Goal: Task Accomplishment & Management: Use online tool/utility

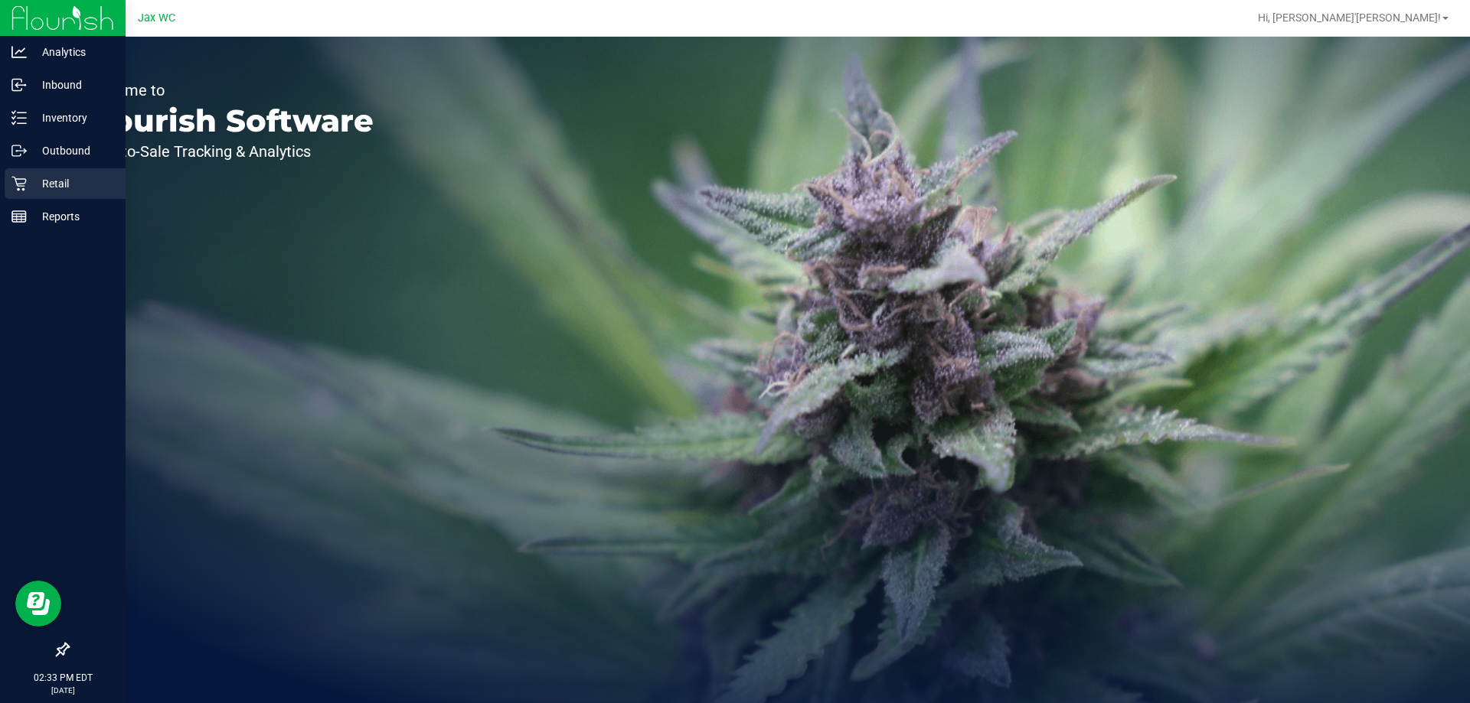
click at [10, 178] on div "Retail" at bounding box center [65, 183] width 121 height 31
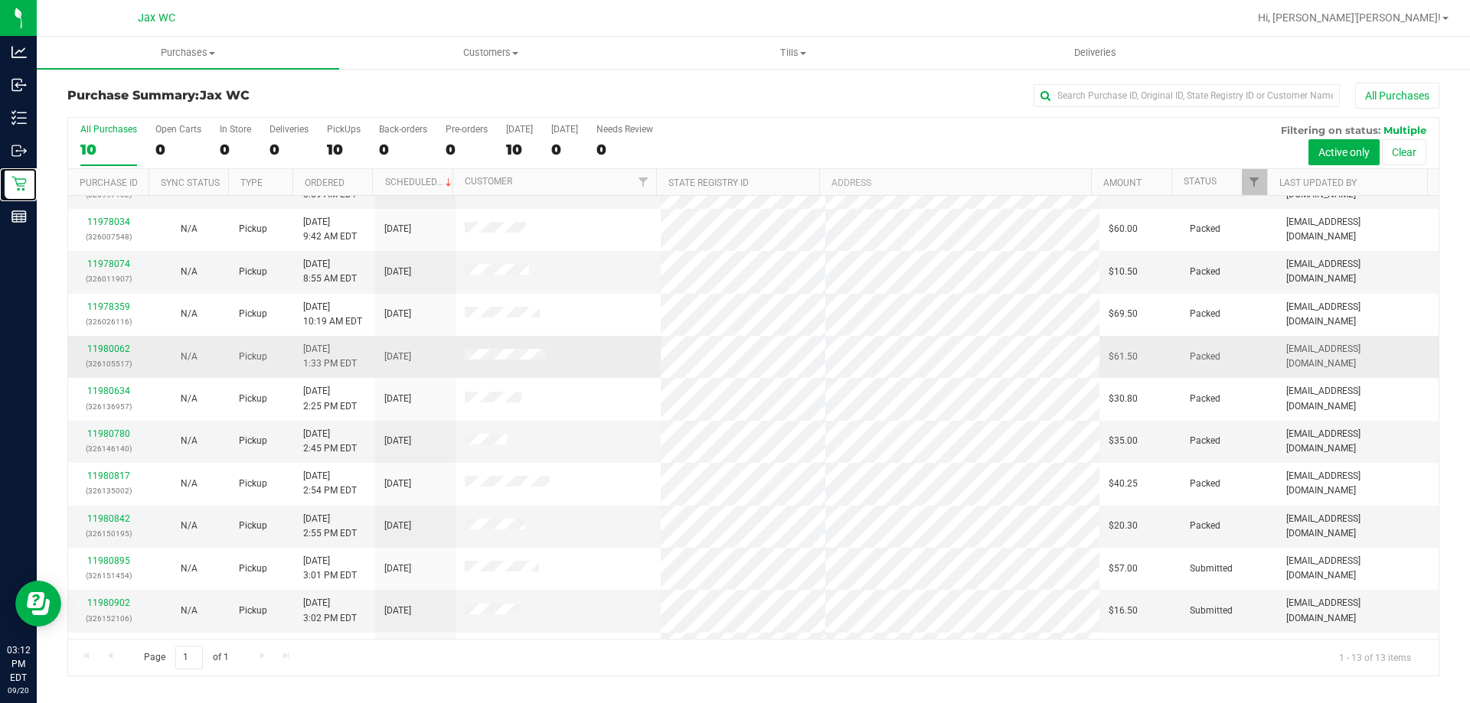
scroll to position [107, 0]
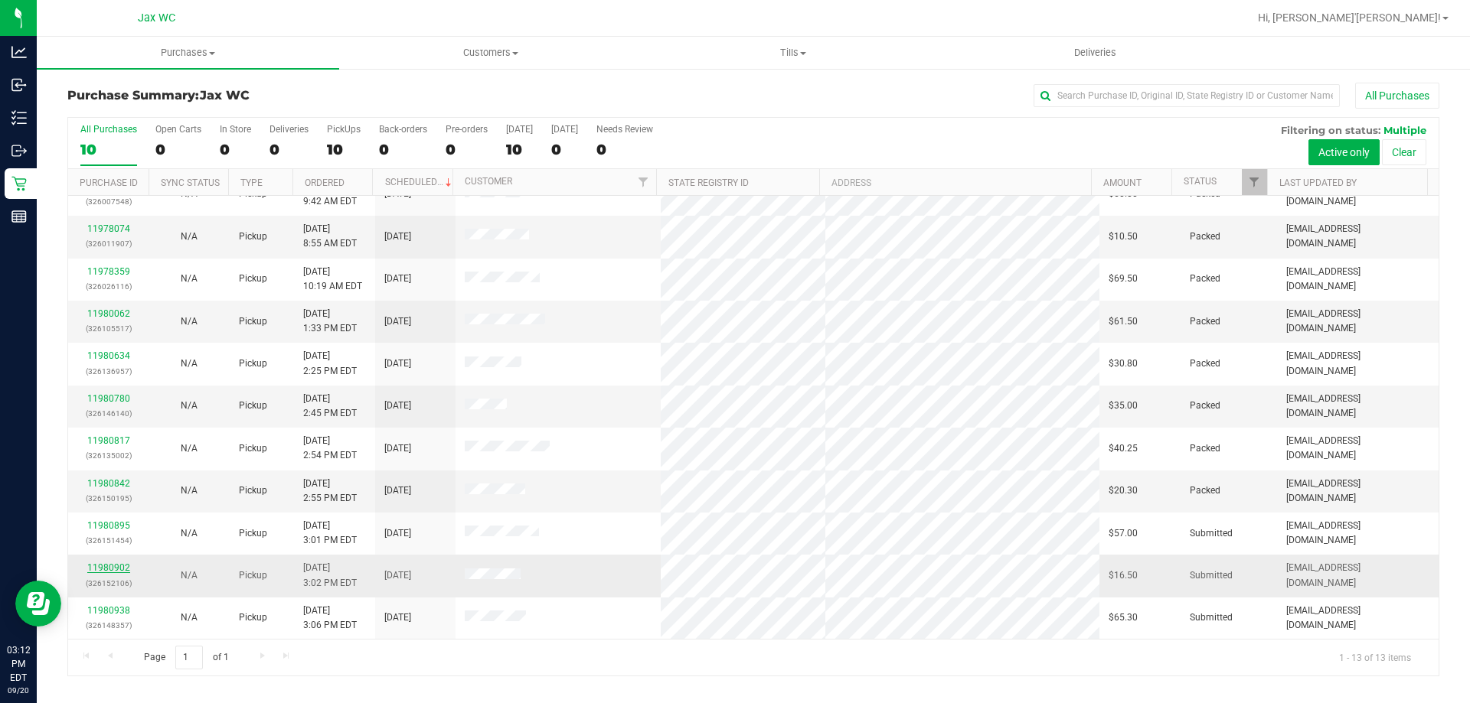
click at [101, 569] on link "11980902" at bounding box center [108, 568] width 43 height 11
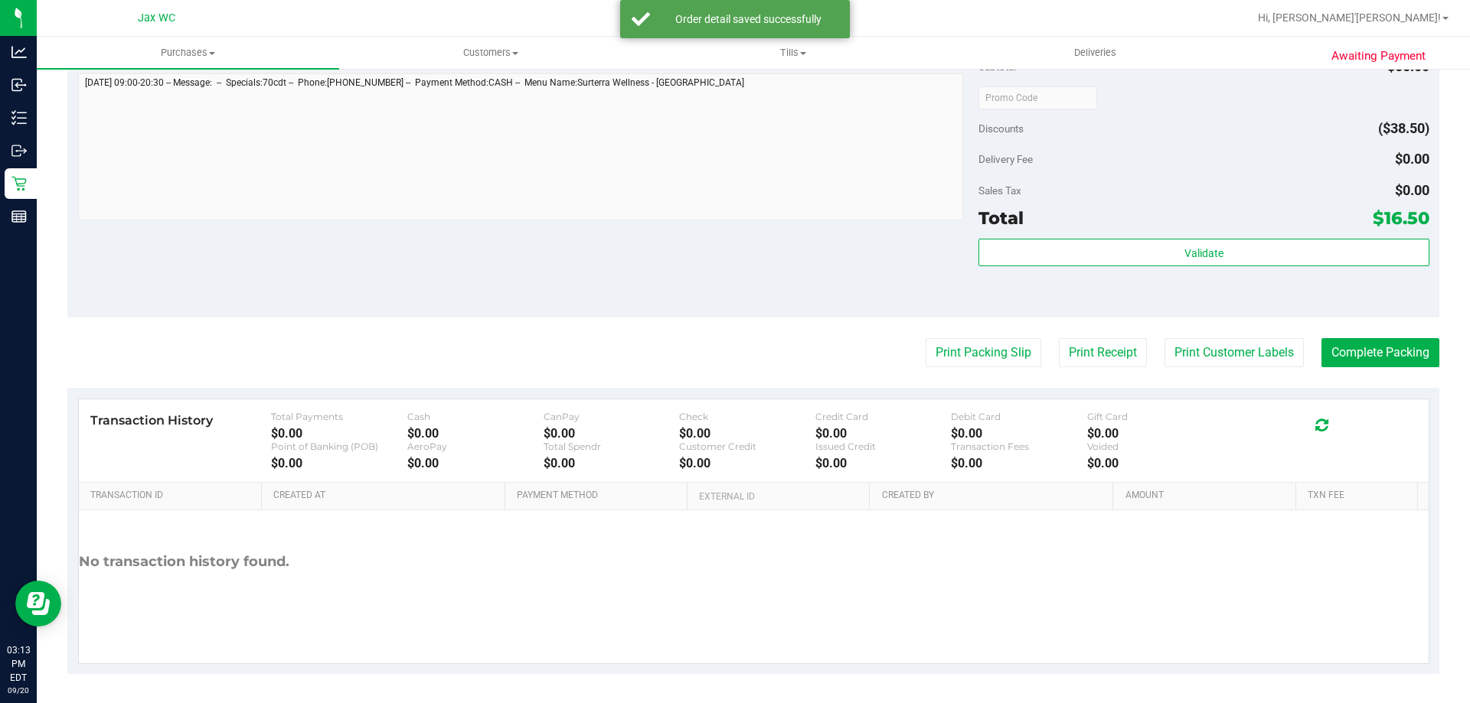
scroll to position [548, 0]
click at [1005, 360] on button "Print Packing Slip" at bounding box center [983, 351] width 116 height 29
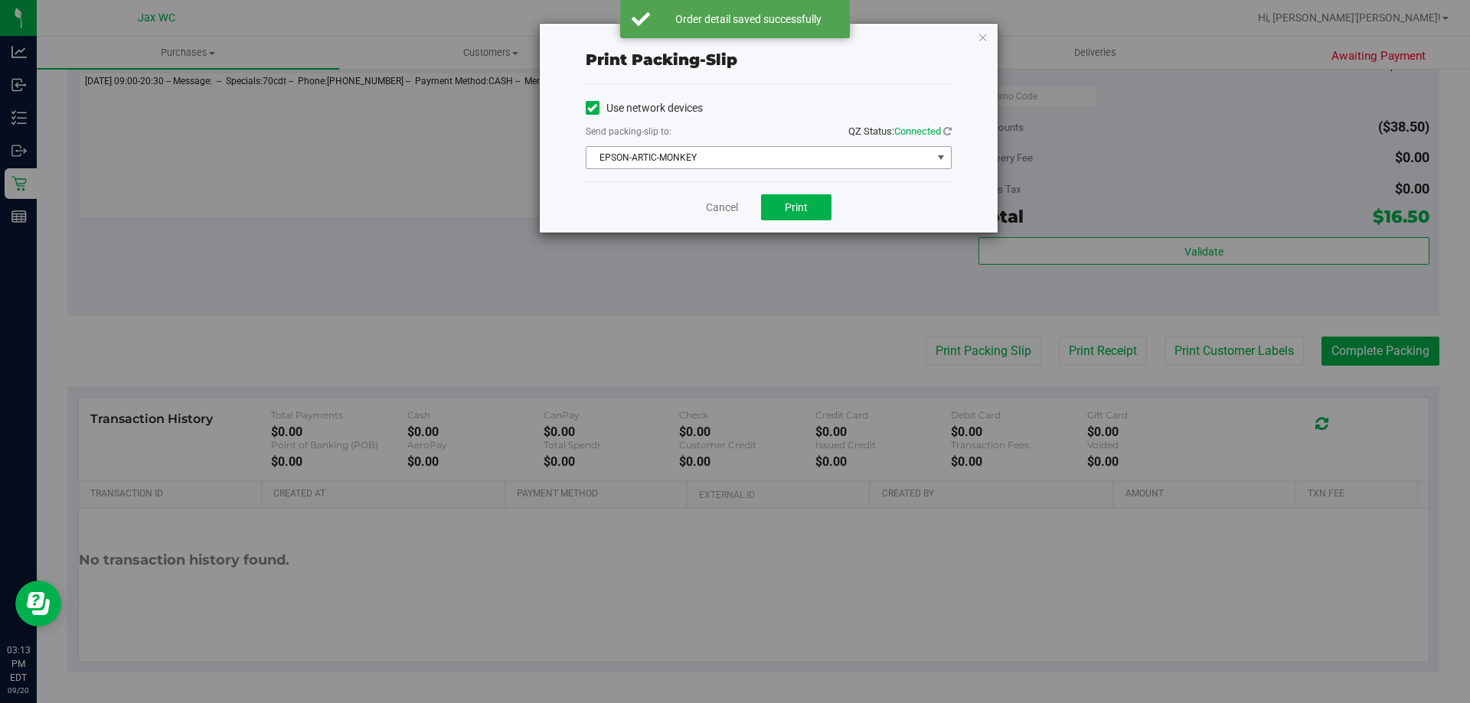
click at [788, 148] on span "EPSON-ARTIC-MONKEY" at bounding box center [758, 157] width 345 height 21
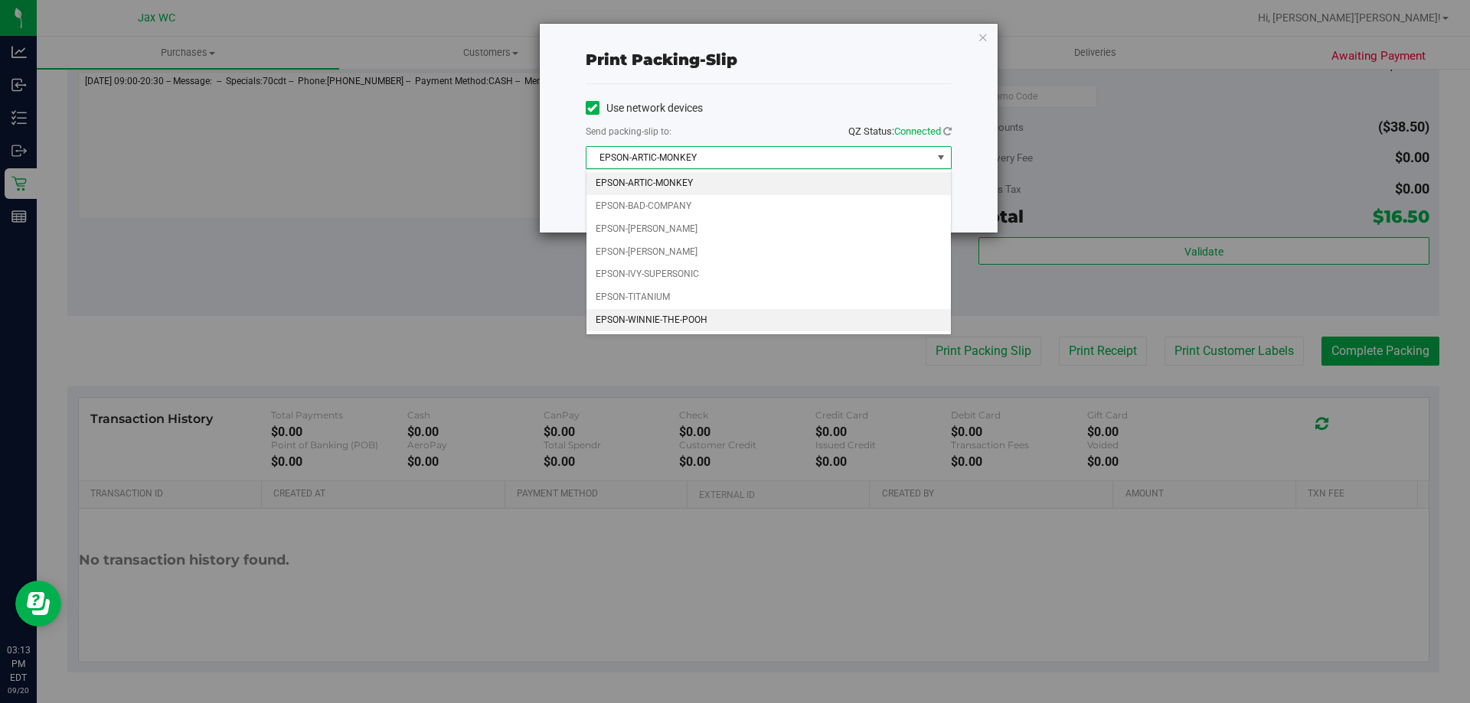
click at [708, 316] on li "EPSON-WINNIE-THE-POOH" at bounding box center [768, 320] width 364 height 23
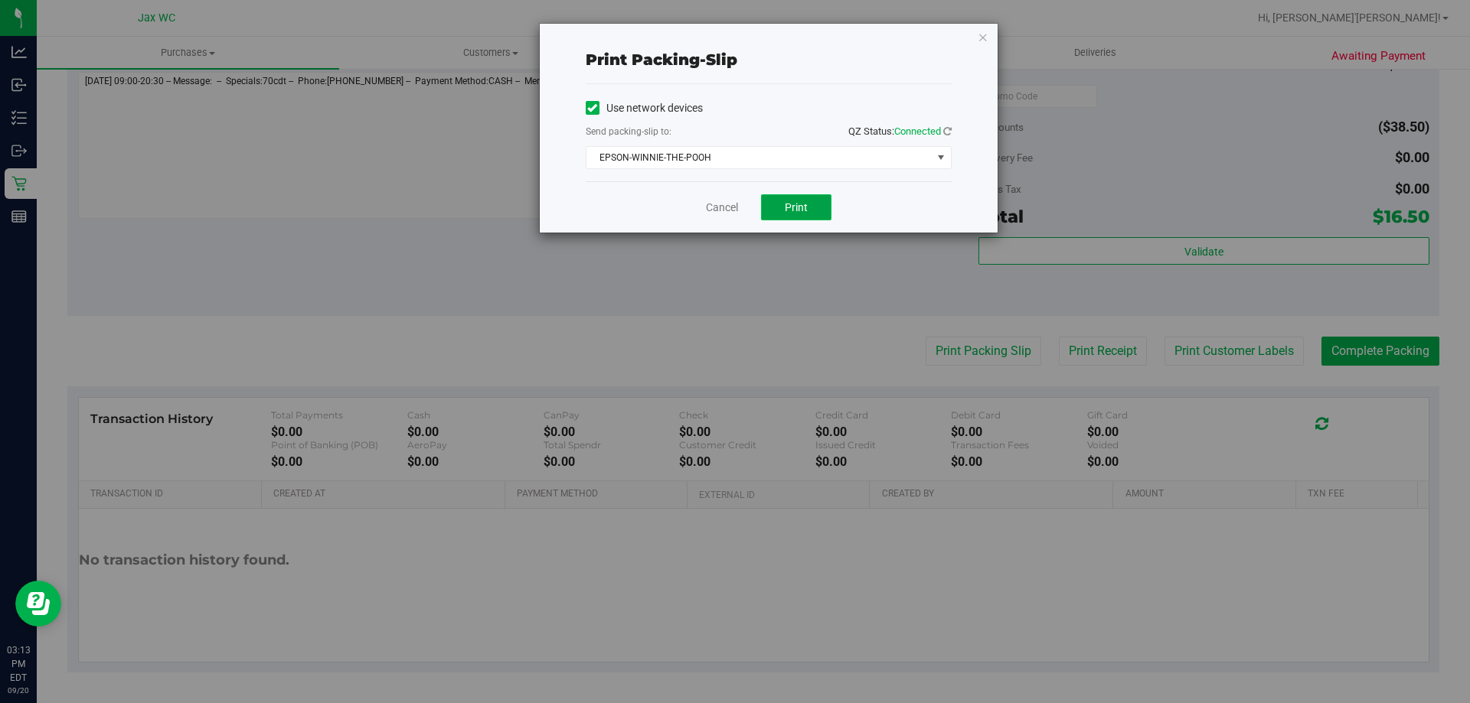
click at [765, 197] on button "Print" at bounding box center [796, 207] width 70 height 26
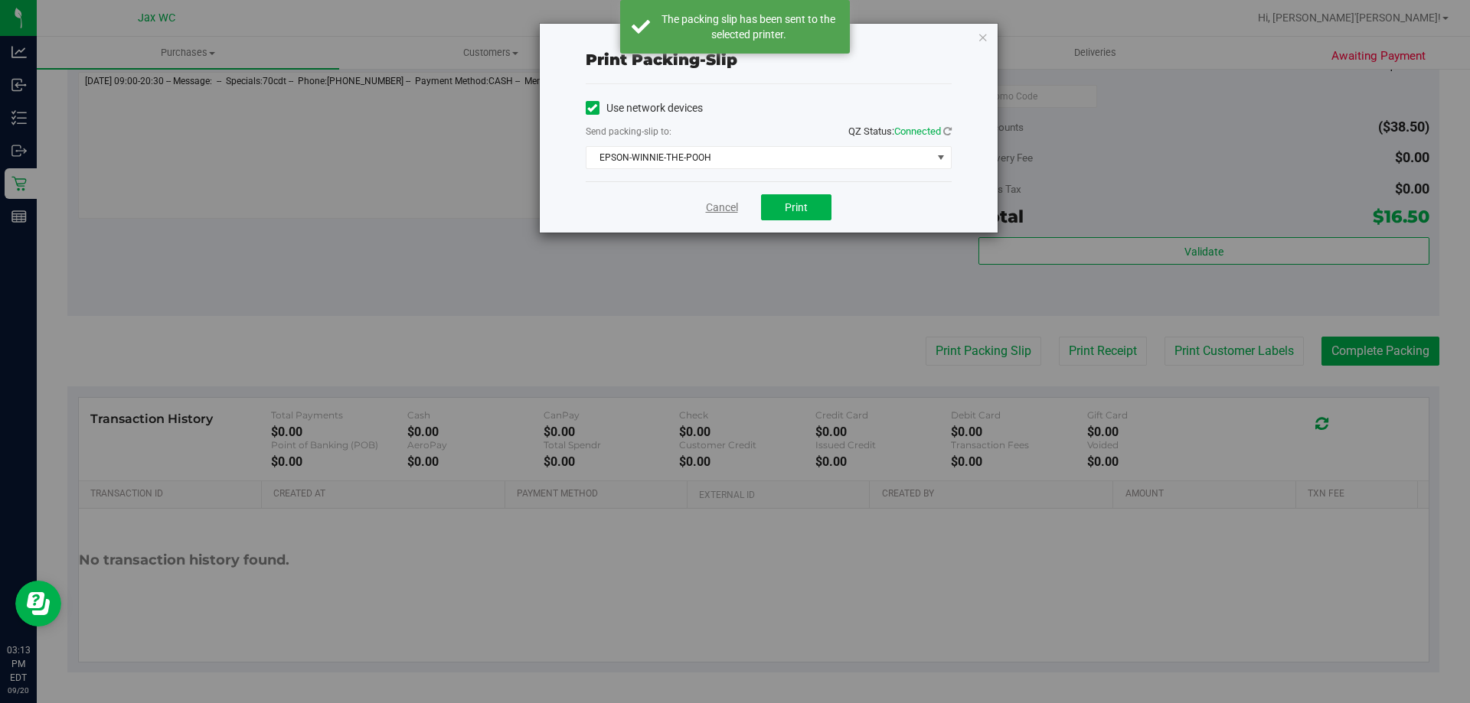
click at [723, 210] on link "Cancel" at bounding box center [722, 208] width 32 height 16
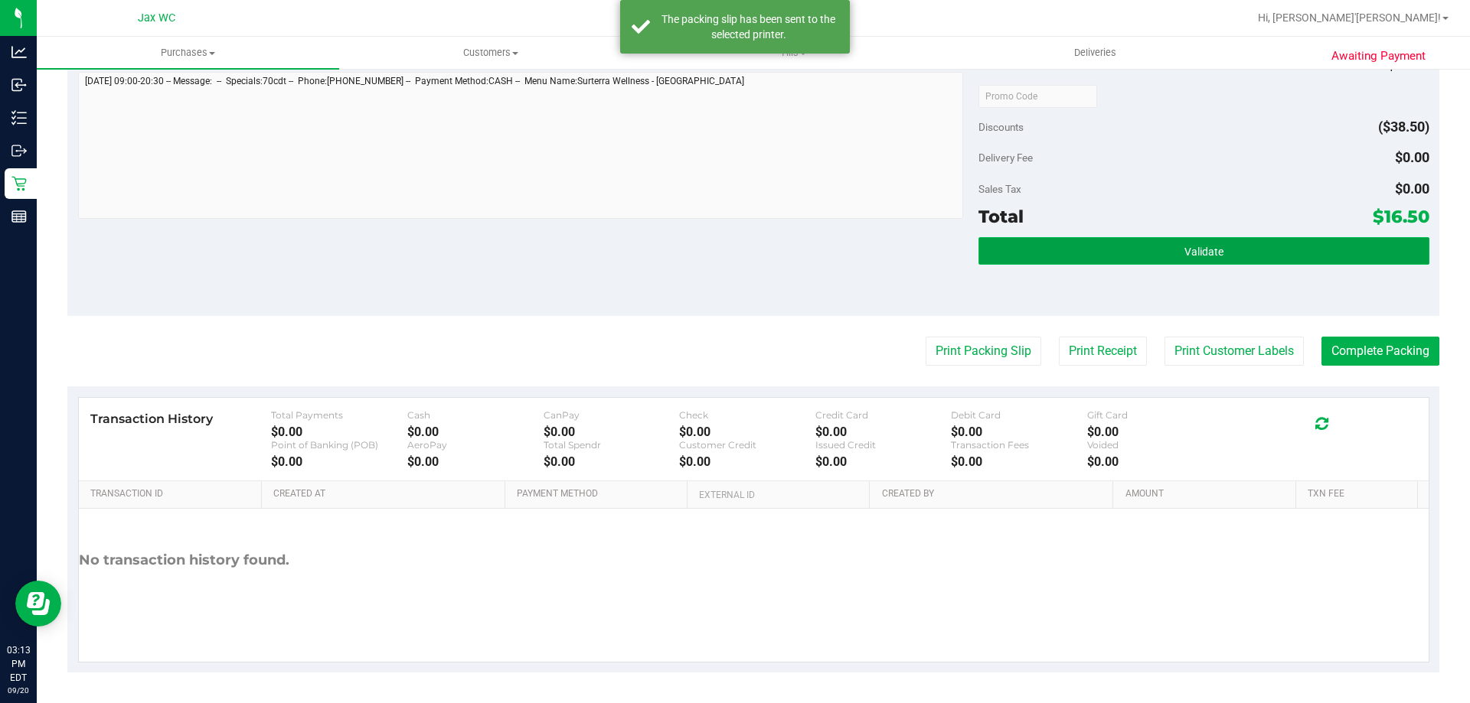
click at [1114, 252] on button "Validate" at bounding box center [1203, 251] width 450 height 28
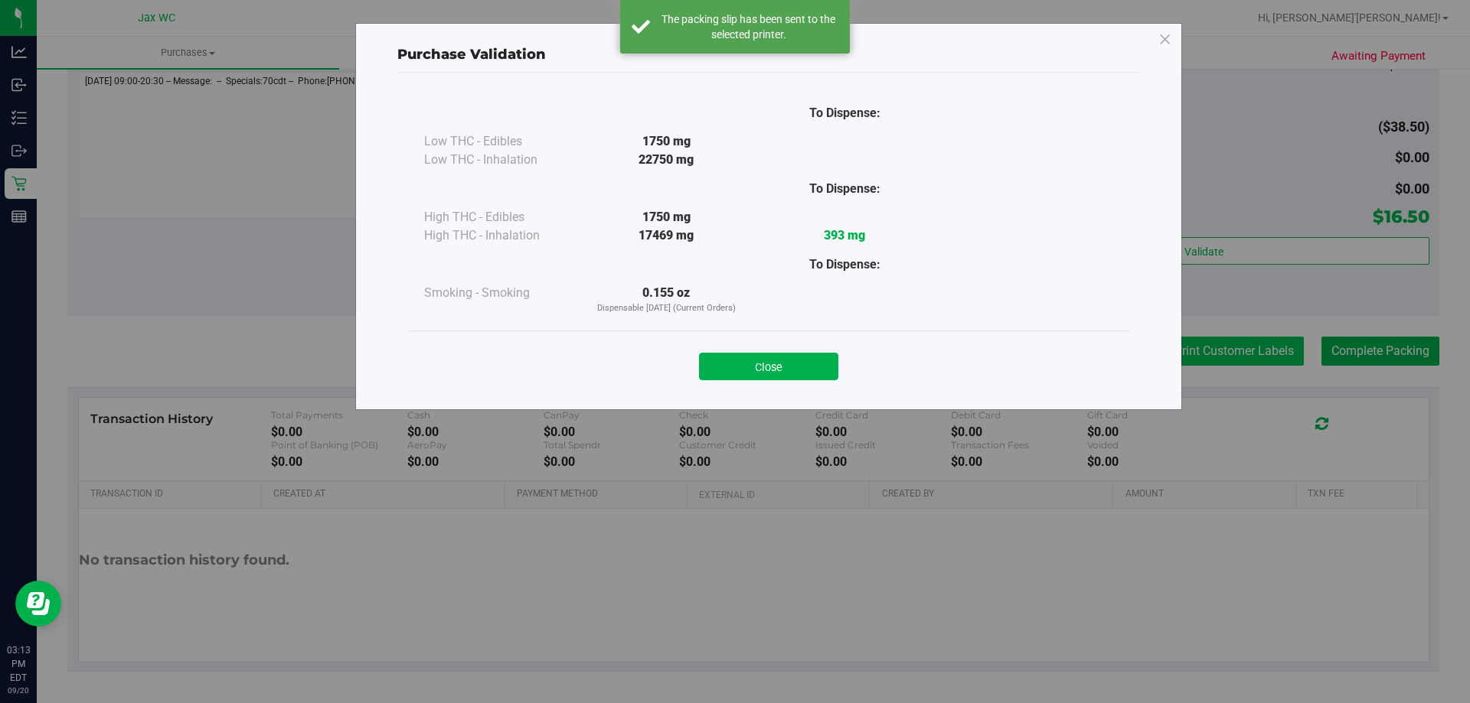
drag, startPoint x: 799, startPoint y: 374, endPoint x: 1242, endPoint y: 351, distance: 443.7
click at [804, 374] on button "Close" at bounding box center [768, 367] width 139 height 28
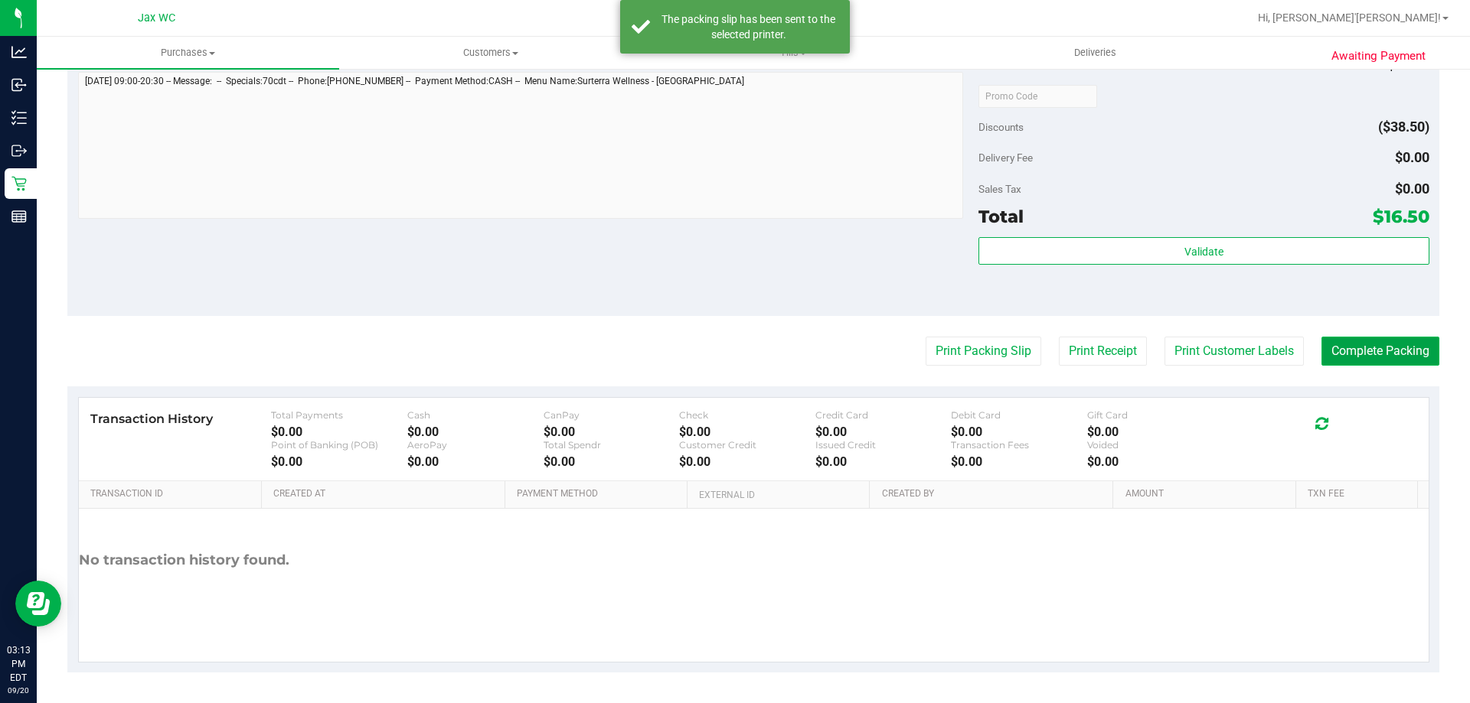
click at [1350, 351] on button "Complete Packing" at bounding box center [1380, 351] width 118 height 29
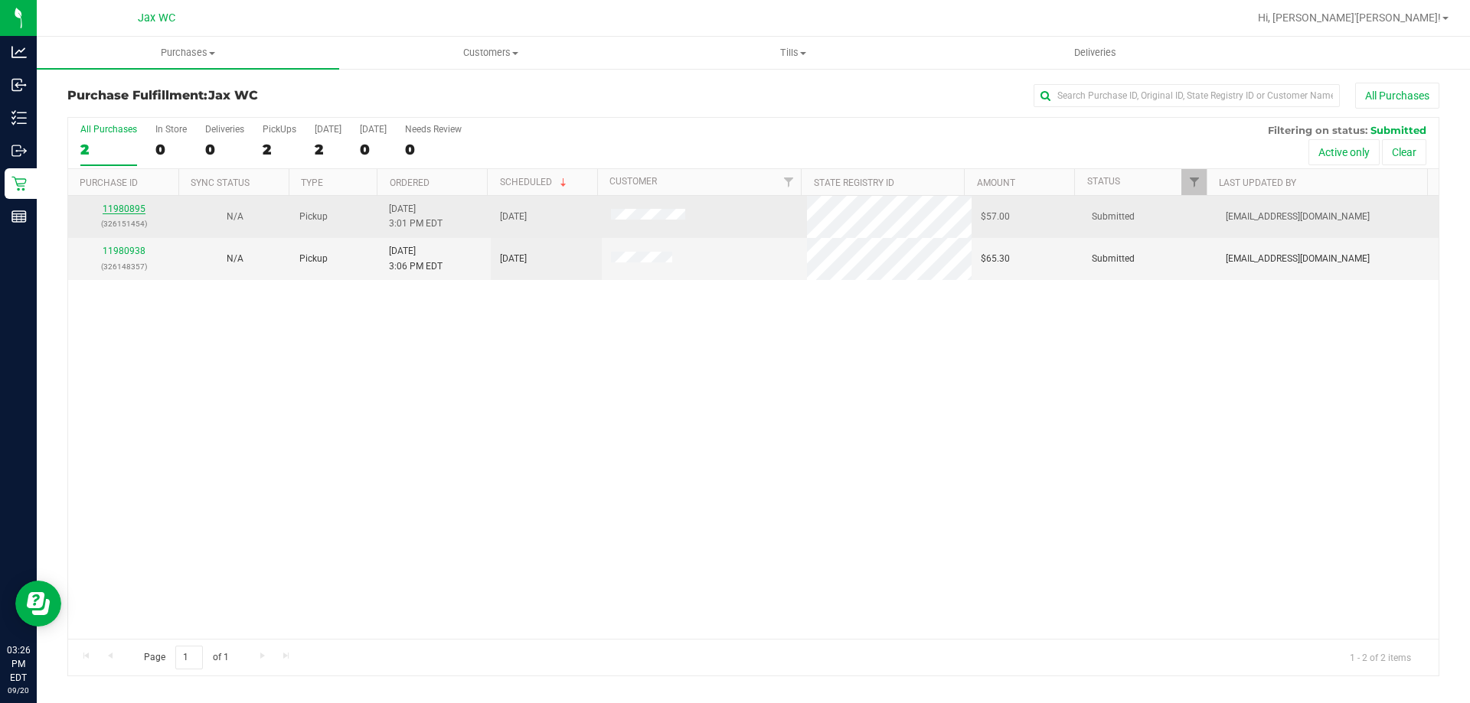
click at [142, 204] on link "11980895" at bounding box center [124, 209] width 43 height 11
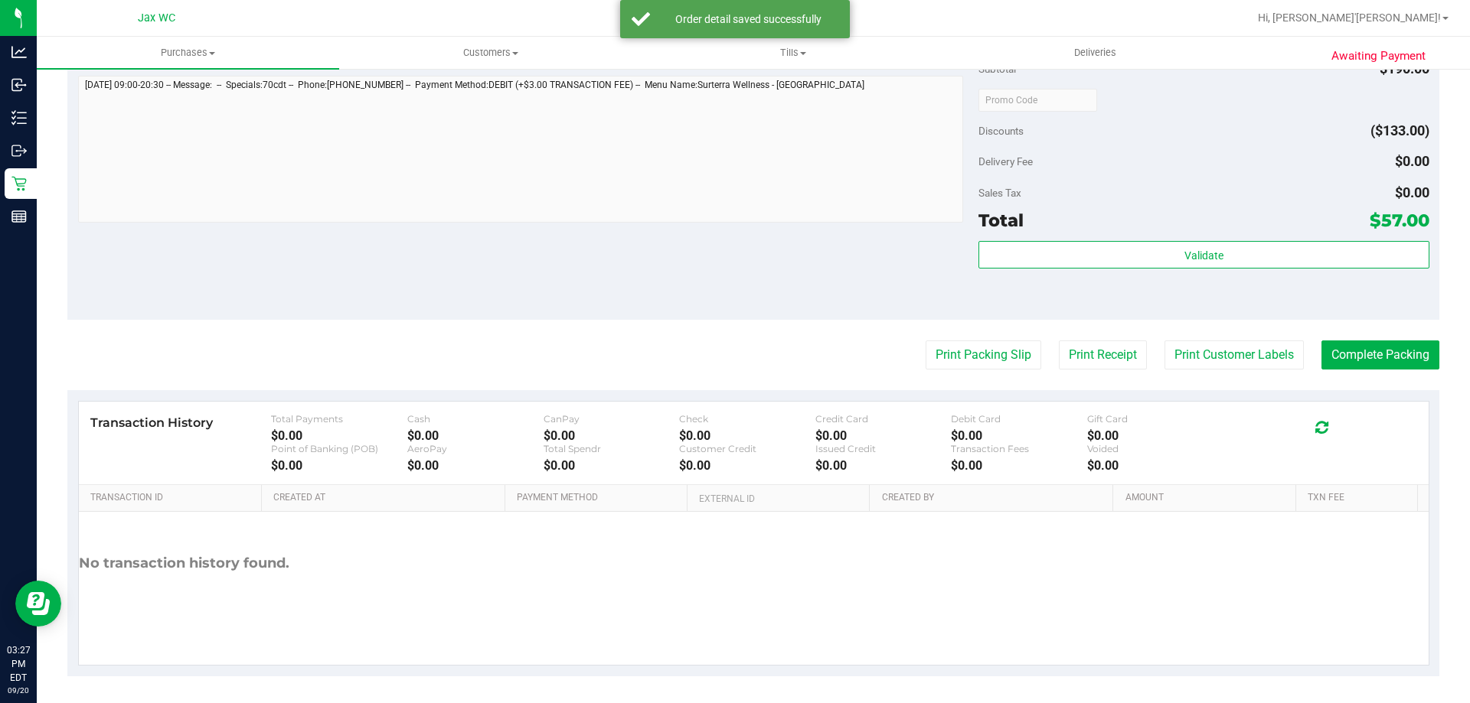
scroll to position [637, 0]
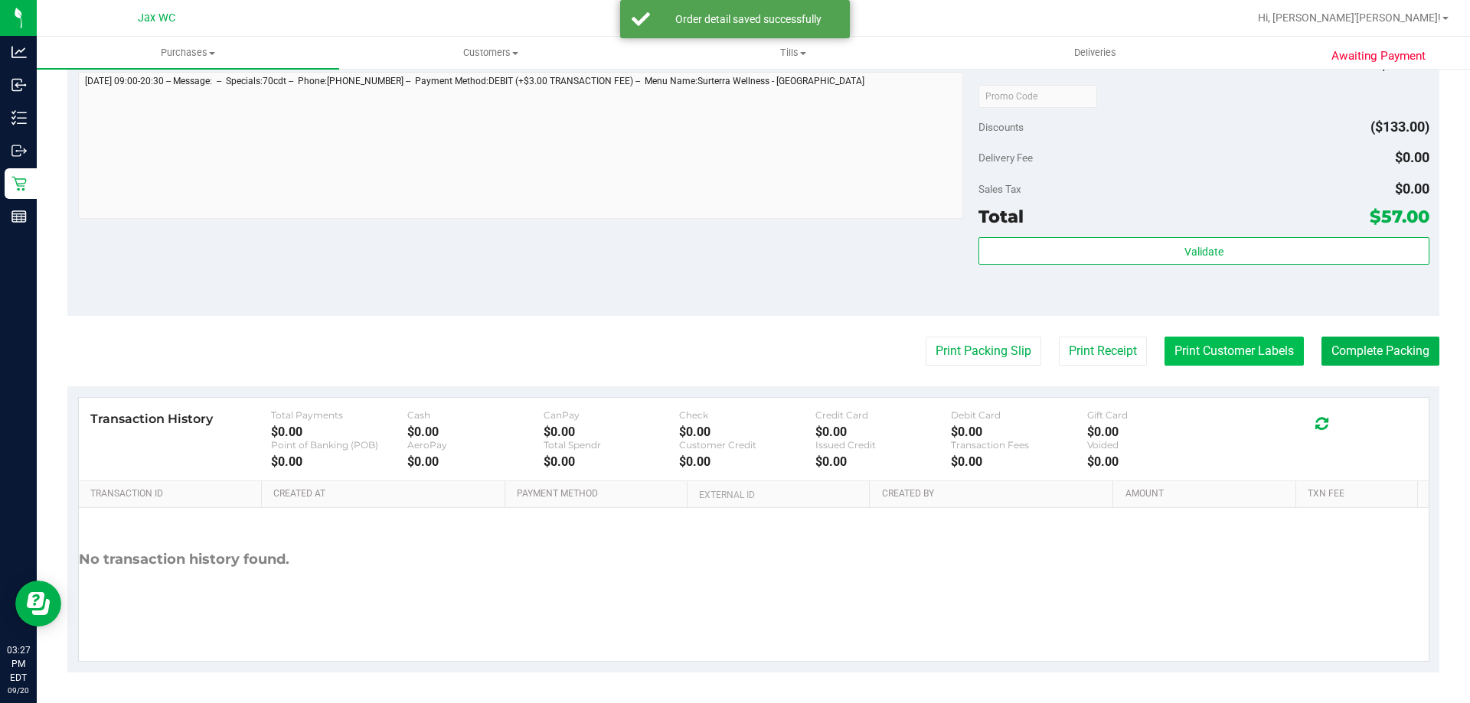
click at [1175, 357] on button "Print Customer Labels" at bounding box center [1233, 351] width 139 height 29
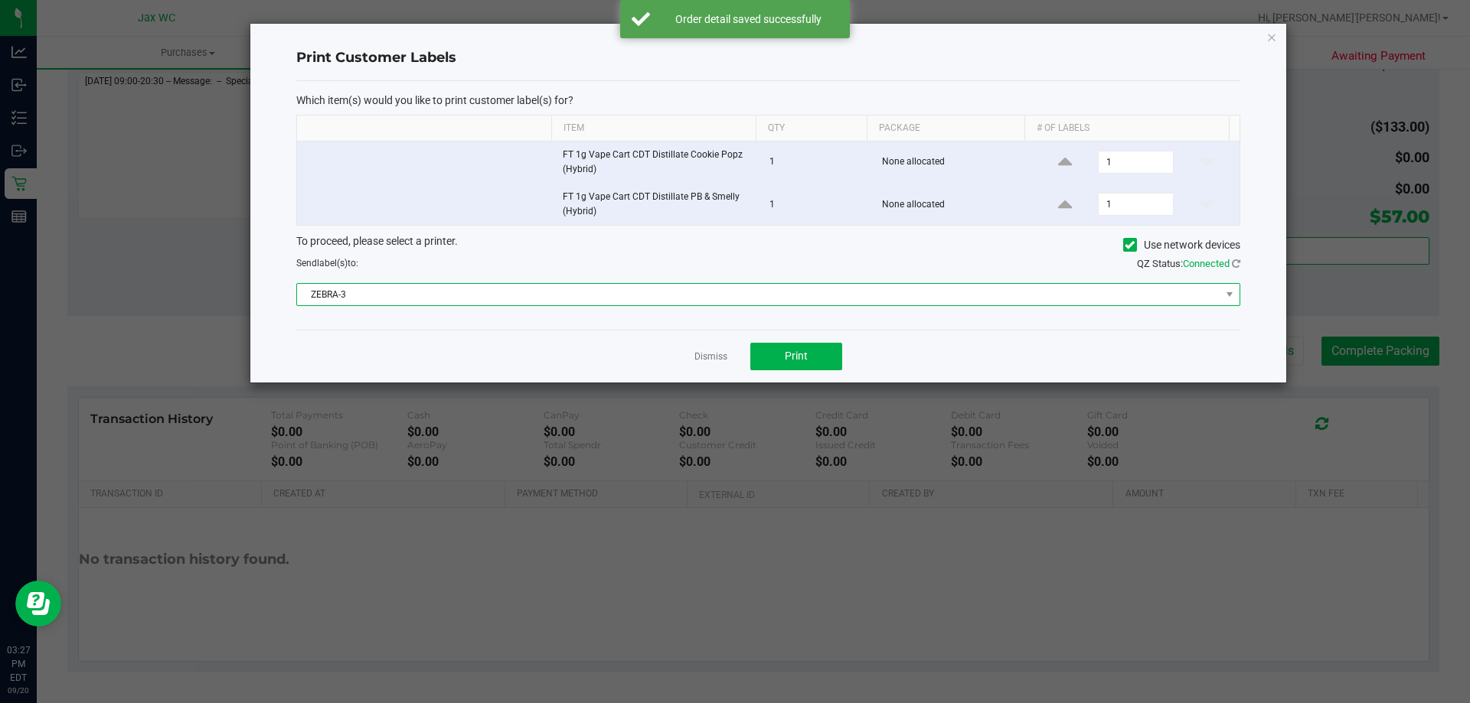
click at [572, 292] on span "ZEBRA-3" at bounding box center [758, 294] width 923 height 21
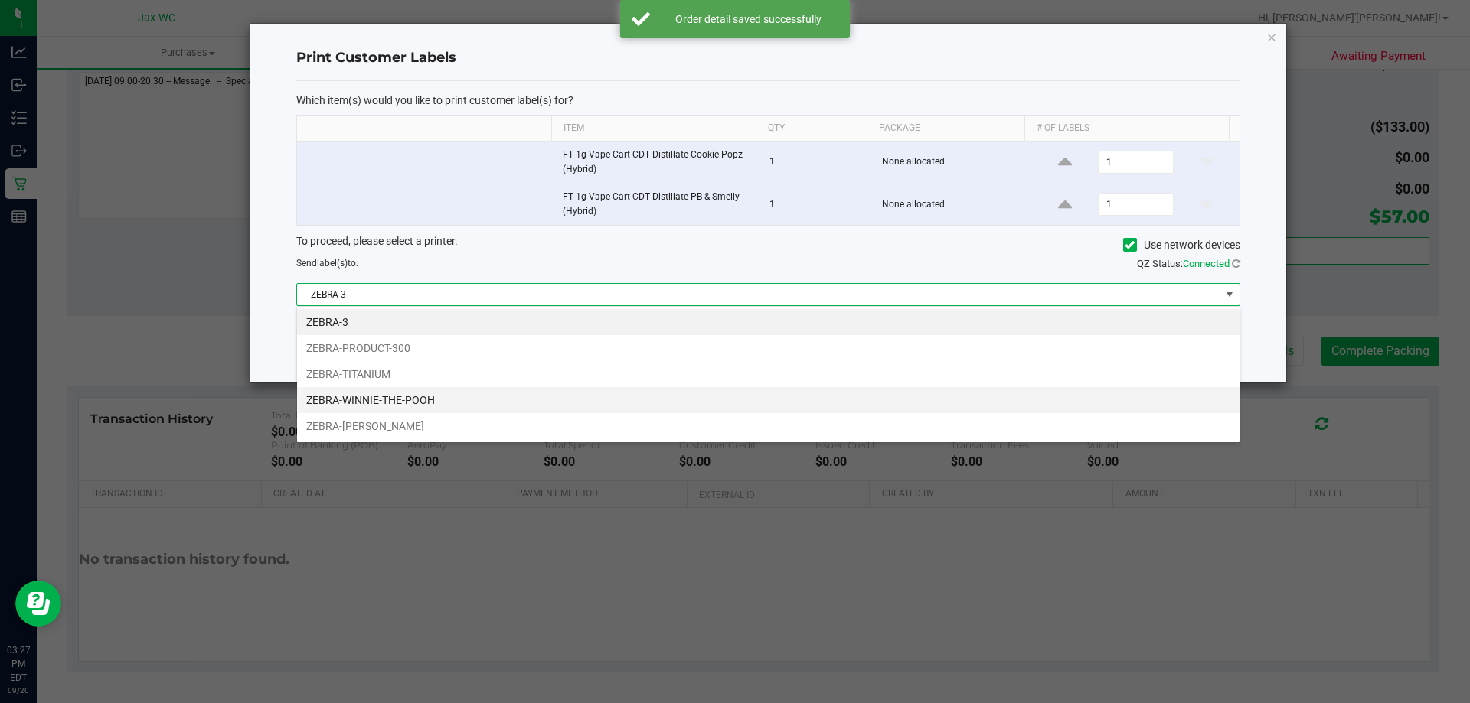
scroll to position [23, 943]
click at [409, 396] on li "ZEBRA-WINNIE-THE-POOH" at bounding box center [768, 400] width 942 height 26
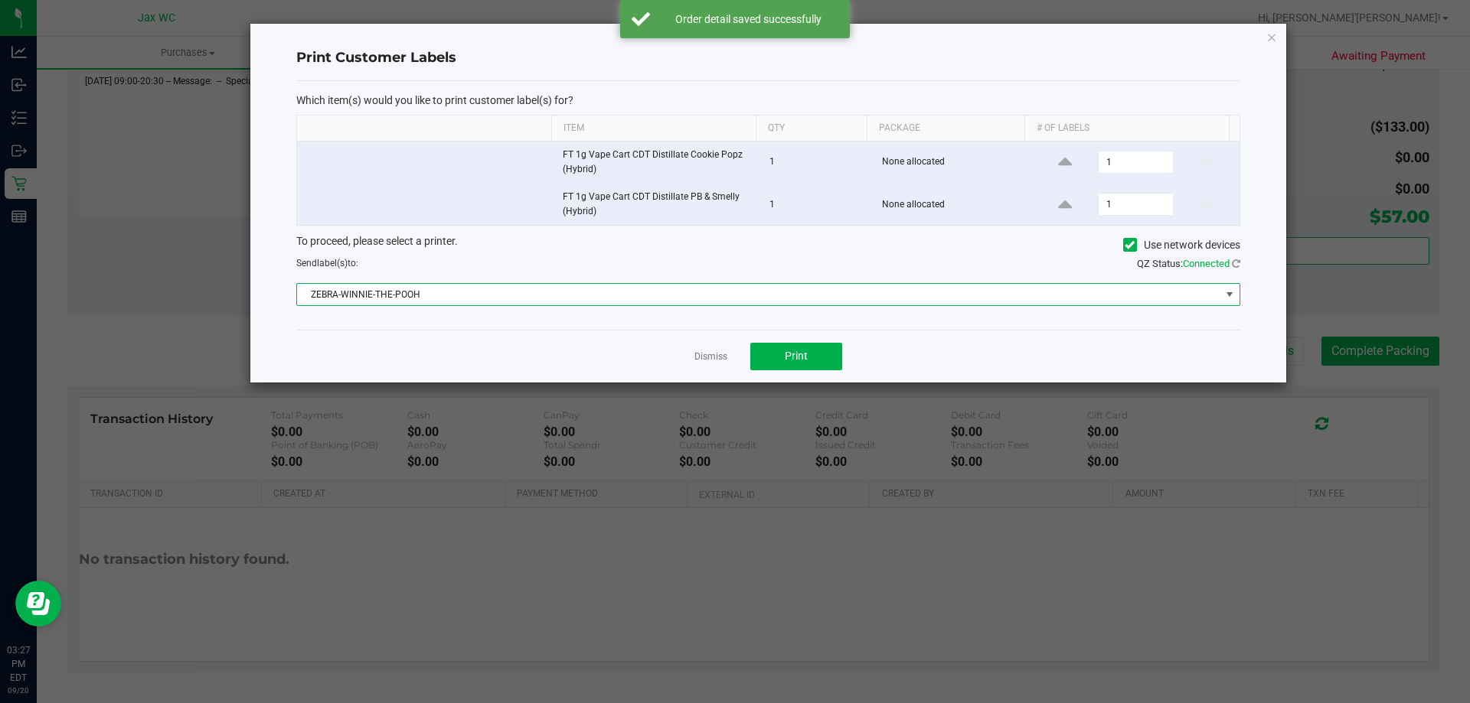
drag, startPoint x: 425, startPoint y: 357, endPoint x: 915, endPoint y: 339, distance: 490.2
click at [426, 357] on div "Dismiss Print" at bounding box center [768, 356] width 944 height 53
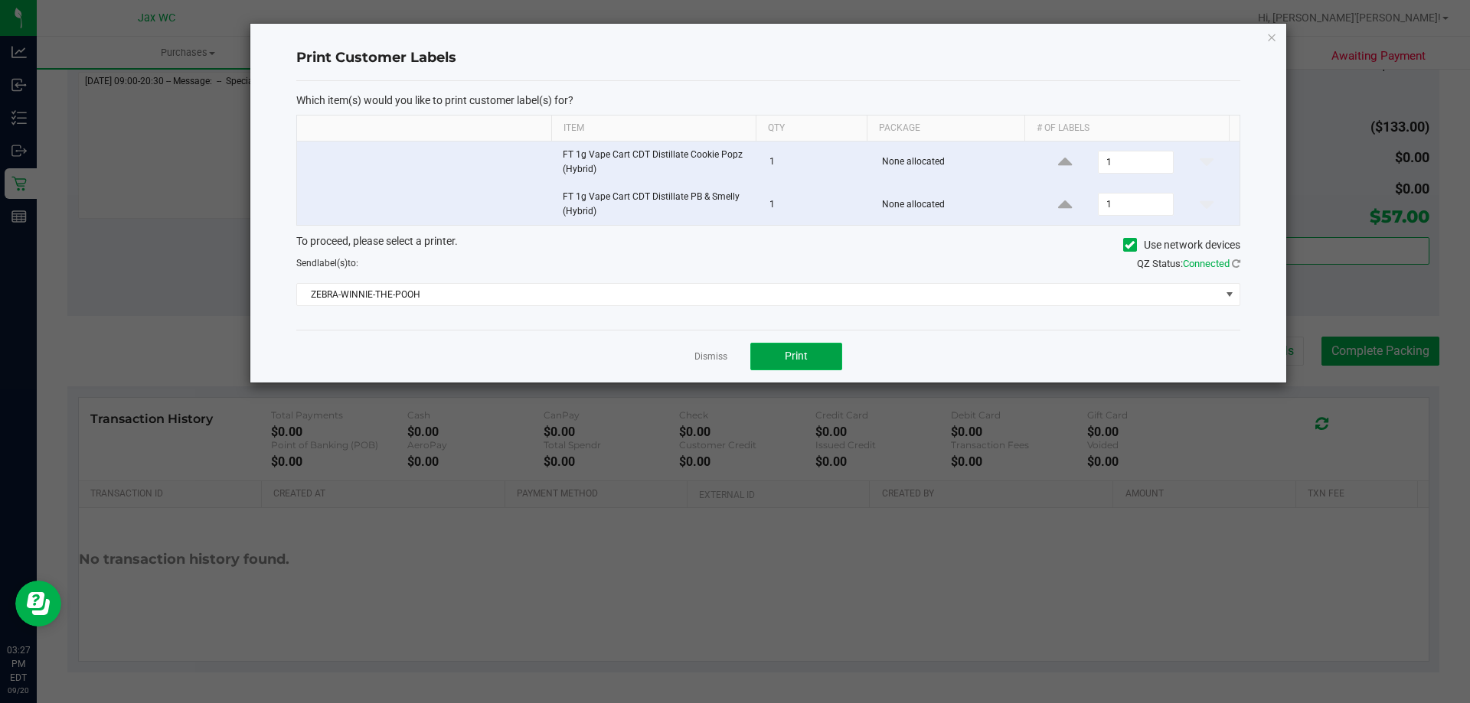
click at [761, 363] on button "Print" at bounding box center [796, 357] width 92 height 28
click at [1273, 33] on icon "button" at bounding box center [1271, 37] width 11 height 18
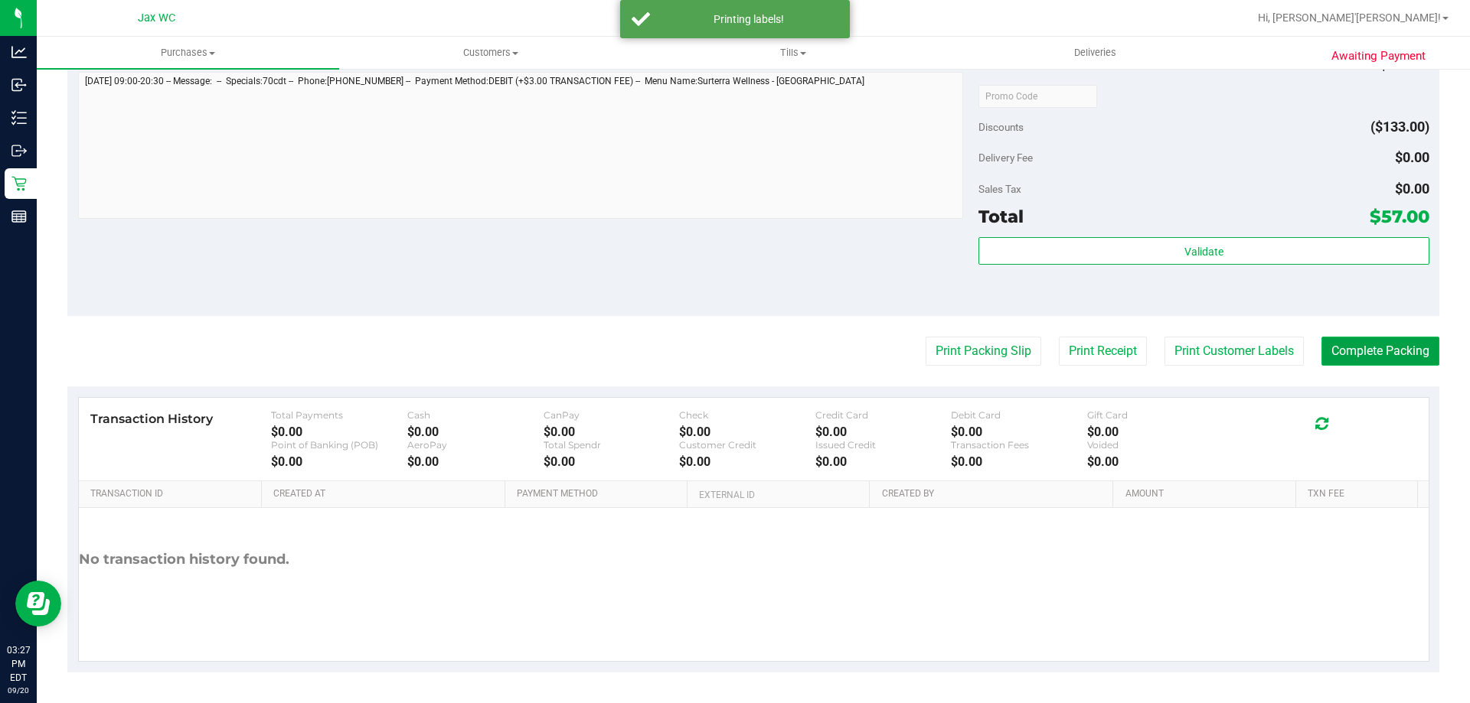
click at [1369, 351] on button "Complete Packing" at bounding box center [1380, 351] width 118 height 29
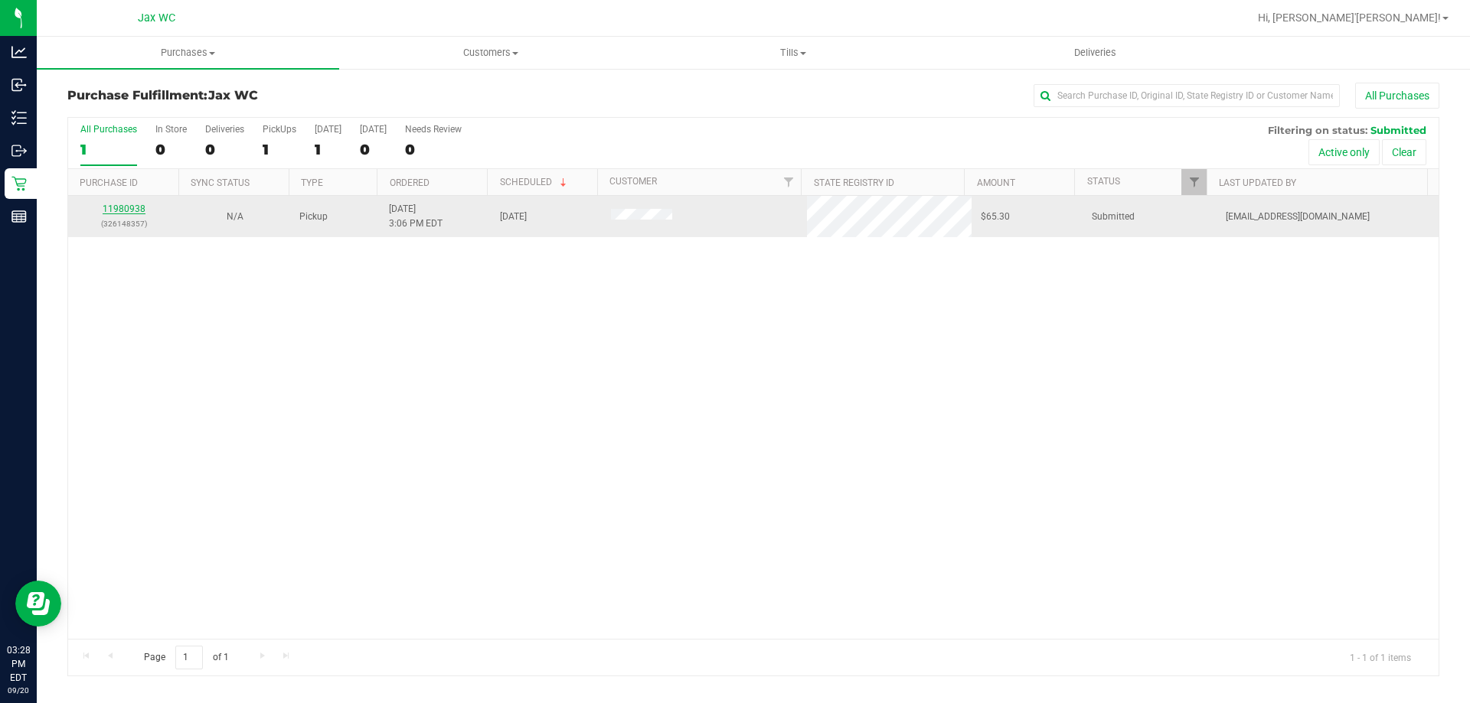
click at [132, 204] on link "11980938" at bounding box center [124, 209] width 43 height 11
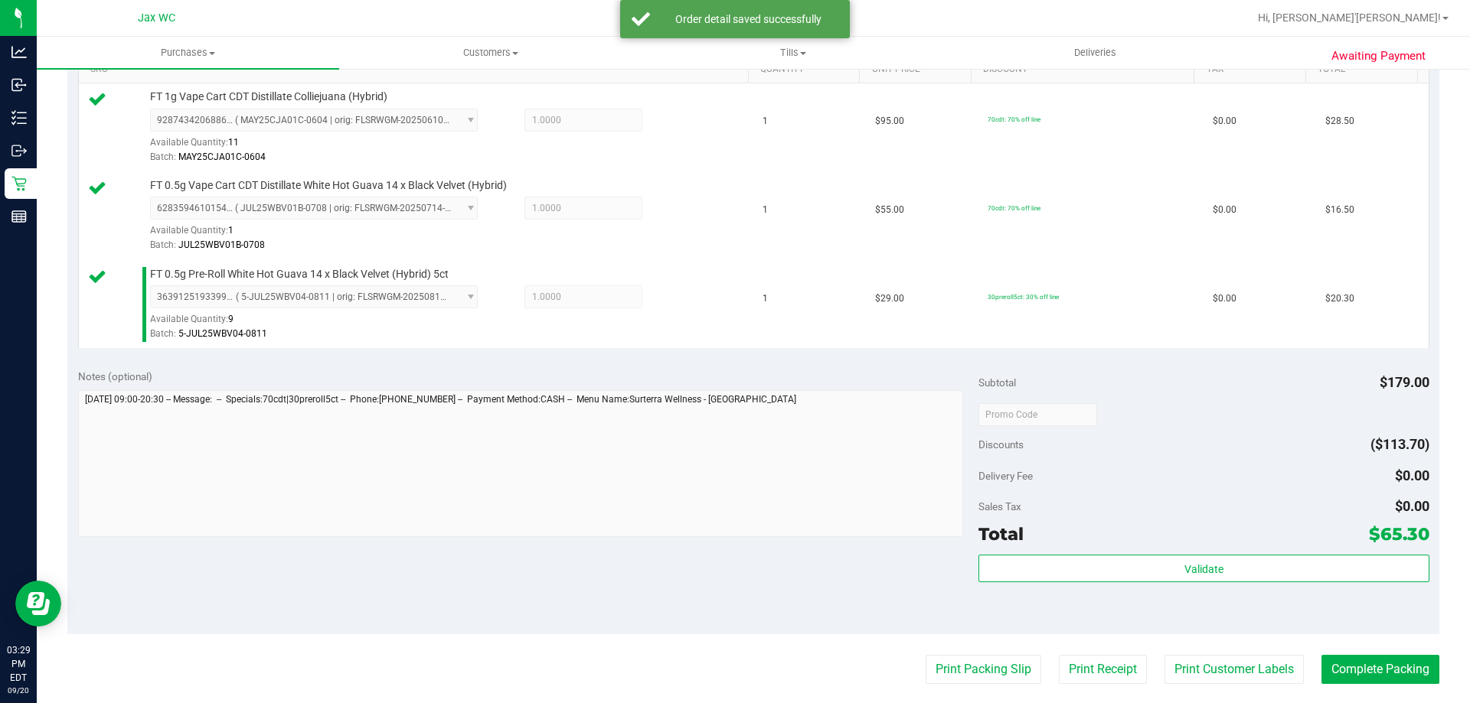
scroll to position [612, 0]
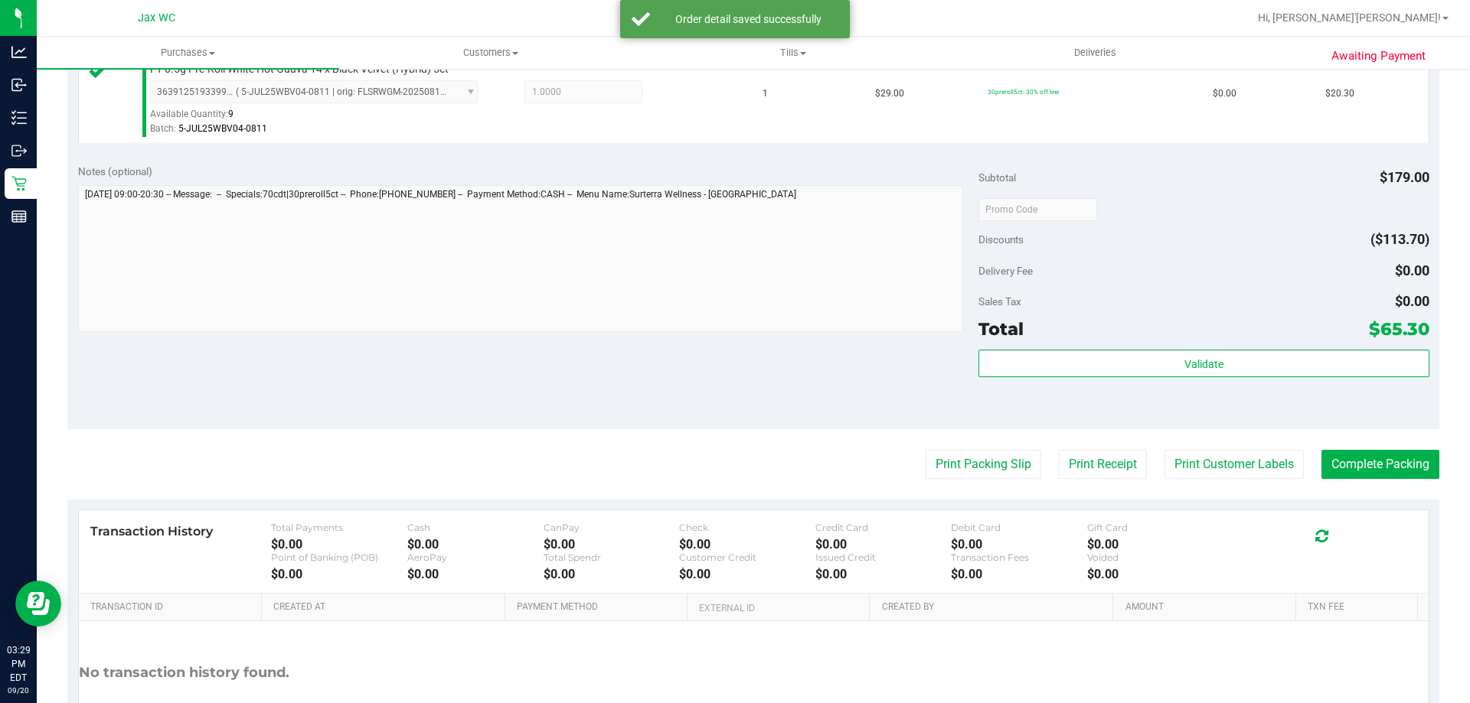
click at [1244, 384] on div "Validate" at bounding box center [1203, 384] width 450 height 69
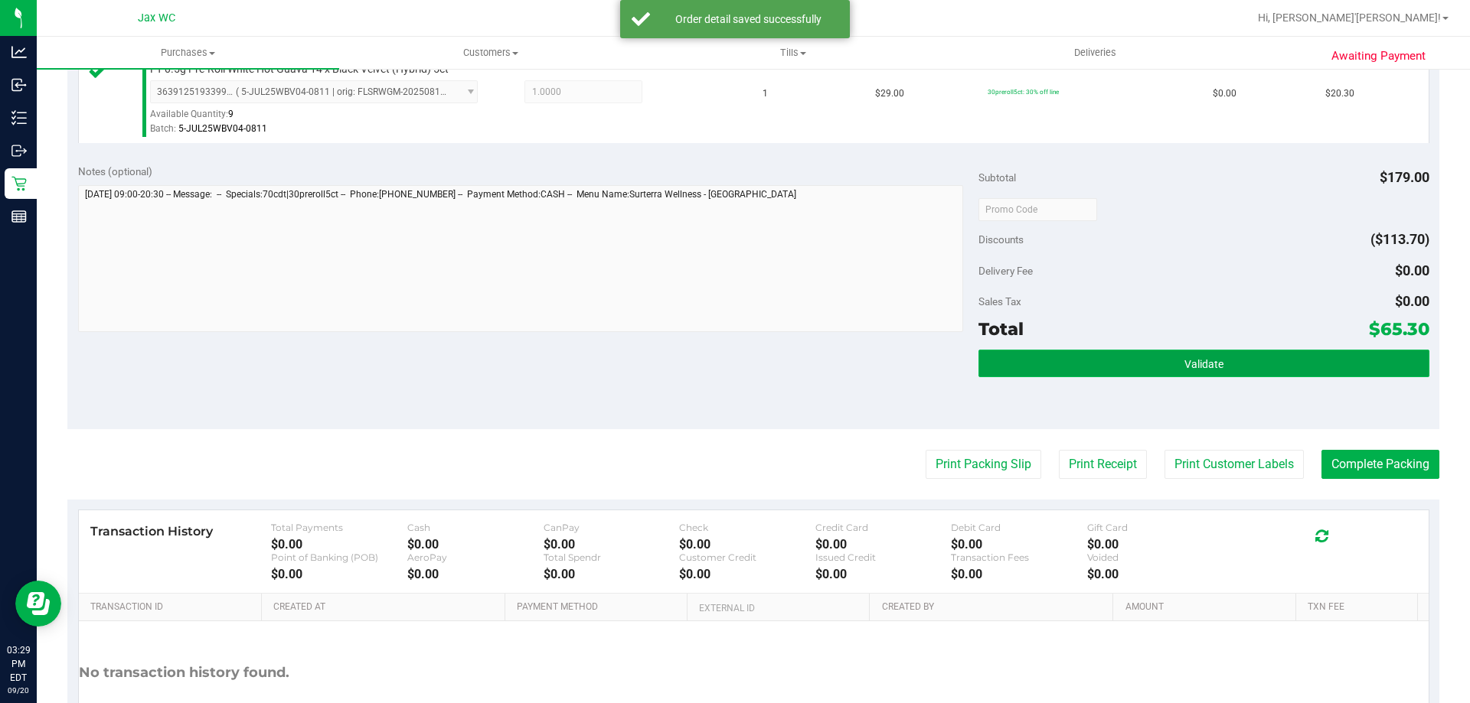
click at [1208, 354] on button "Validate" at bounding box center [1203, 364] width 450 height 28
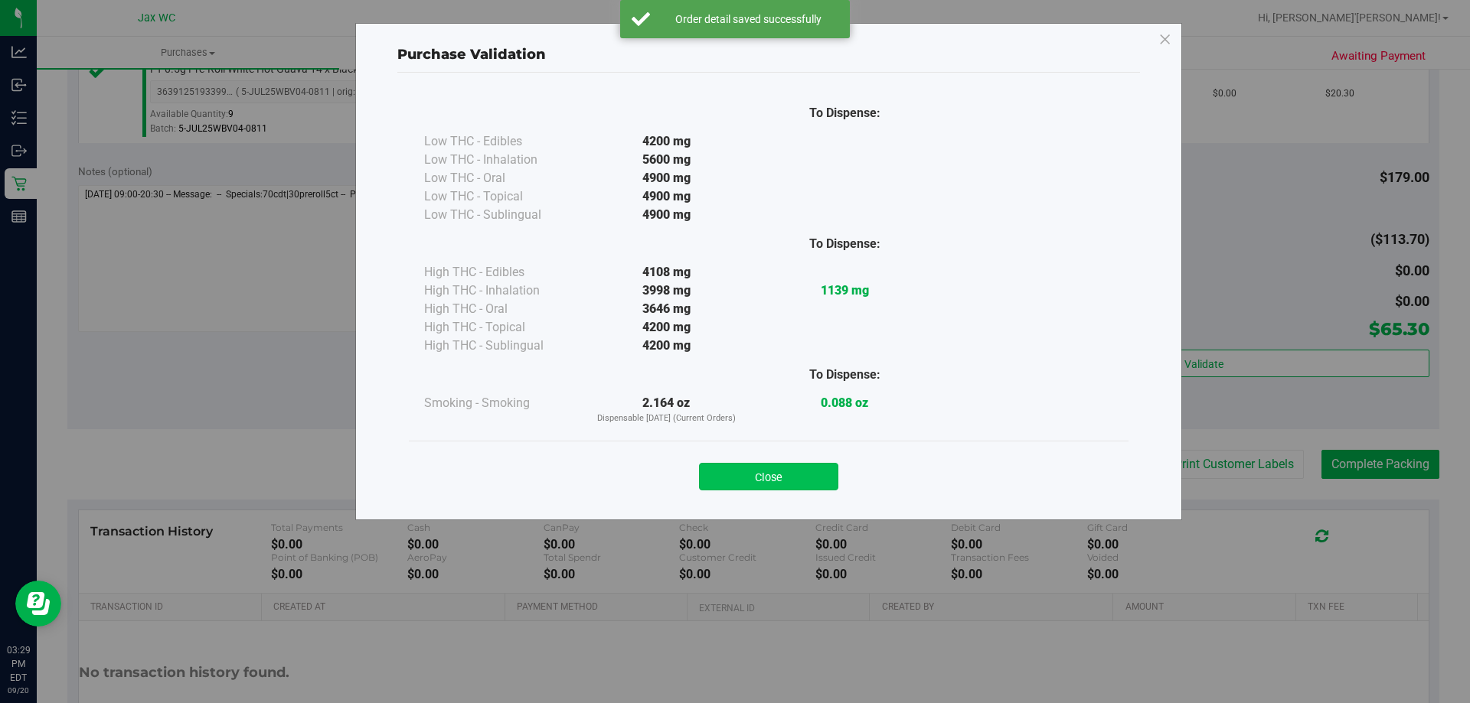
click at [825, 472] on button "Close" at bounding box center [768, 477] width 139 height 28
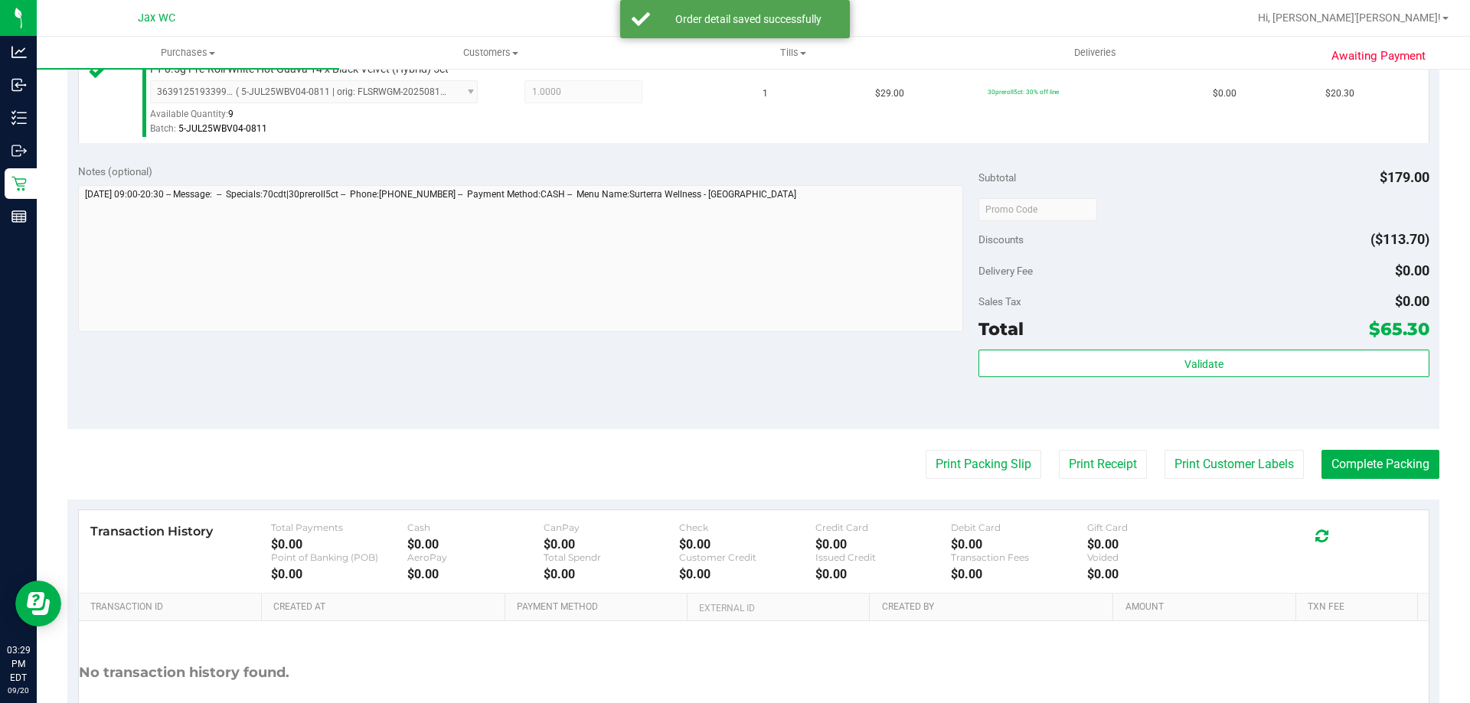
click at [970, 436] on purchase-details "Back Edit Purchase Cancel Purchase View Profile # 11980938 BioTrack ID: - Submi…" at bounding box center [753, 128] width 1372 height 1316
click at [970, 460] on button "Print Packing Slip" at bounding box center [983, 464] width 116 height 29
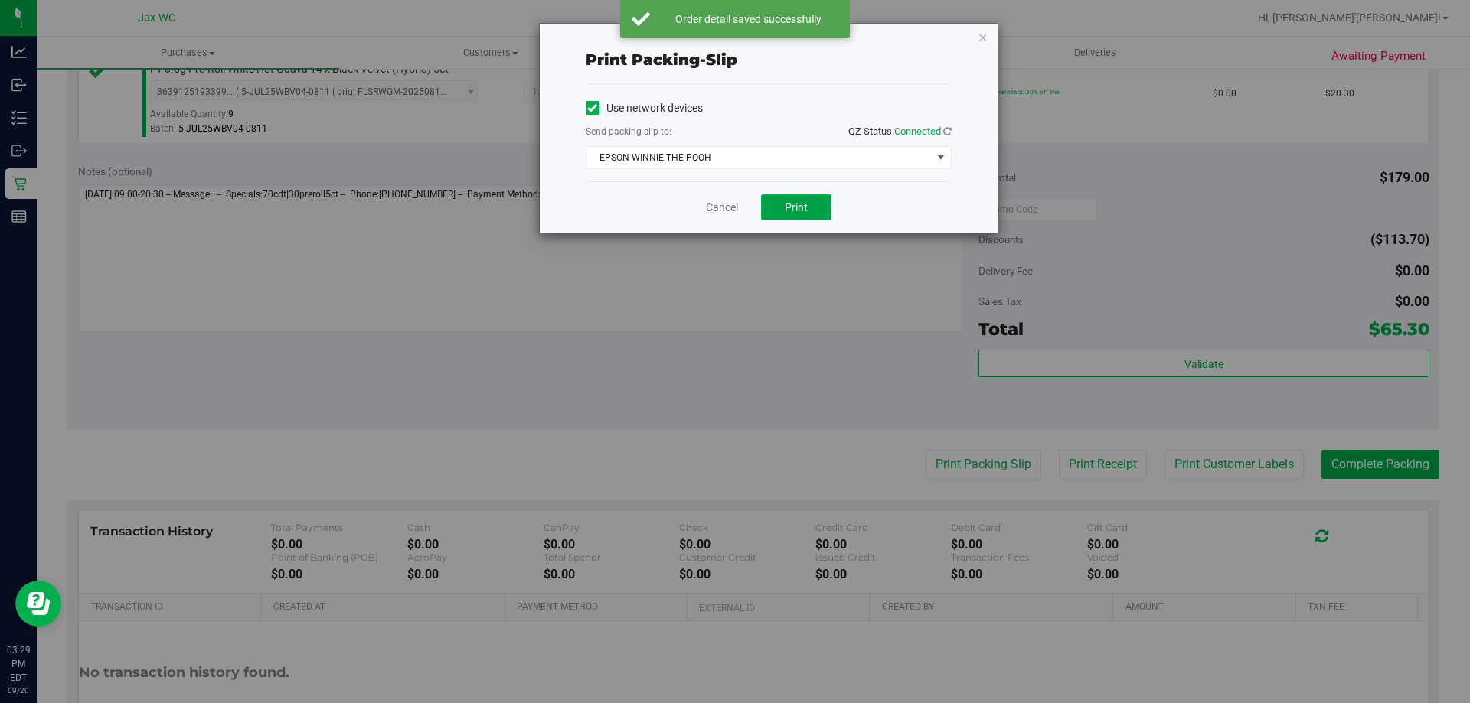
click at [783, 210] on button "Print" at bounding box center [796, 207] width 70 height 26
click at [982, 41] on icon "button" at bounding box center [982, 37] width 11 height 18
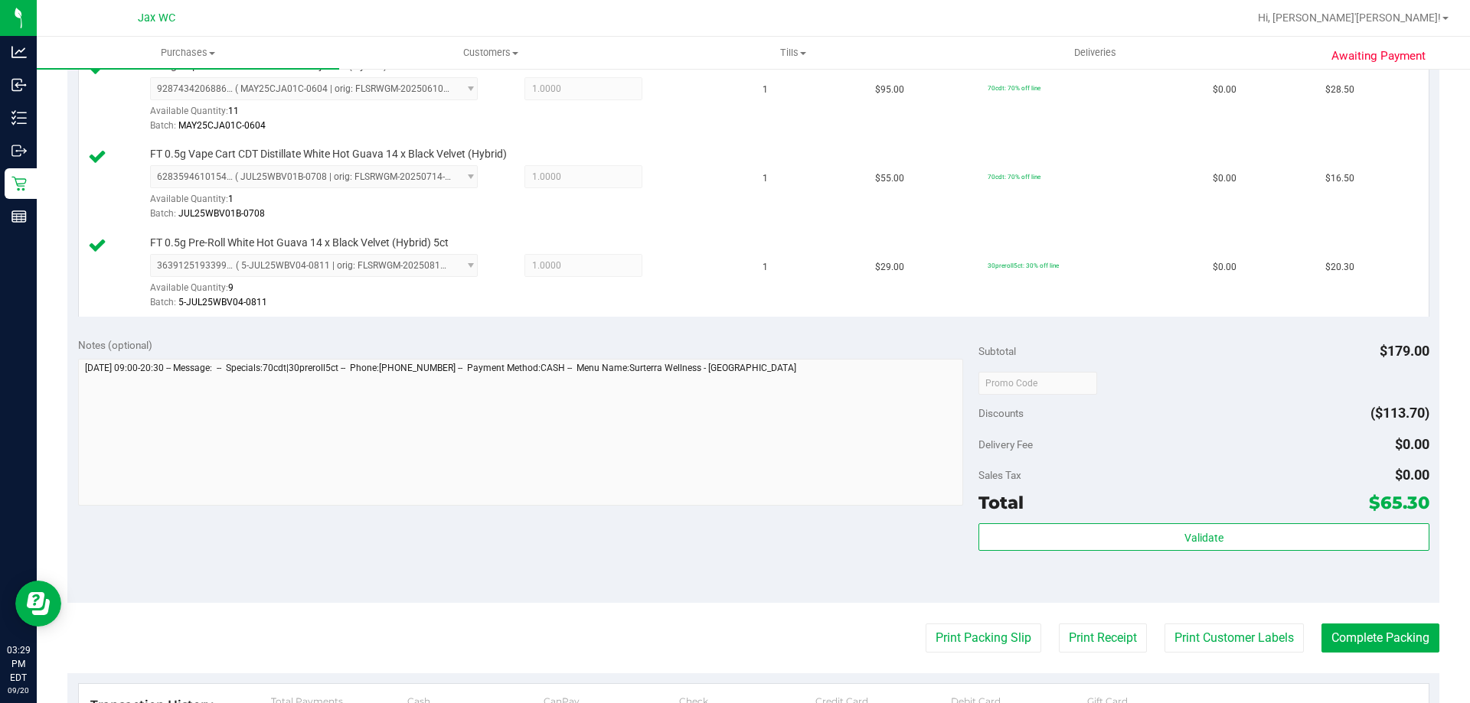
scroll to position [459, 0]
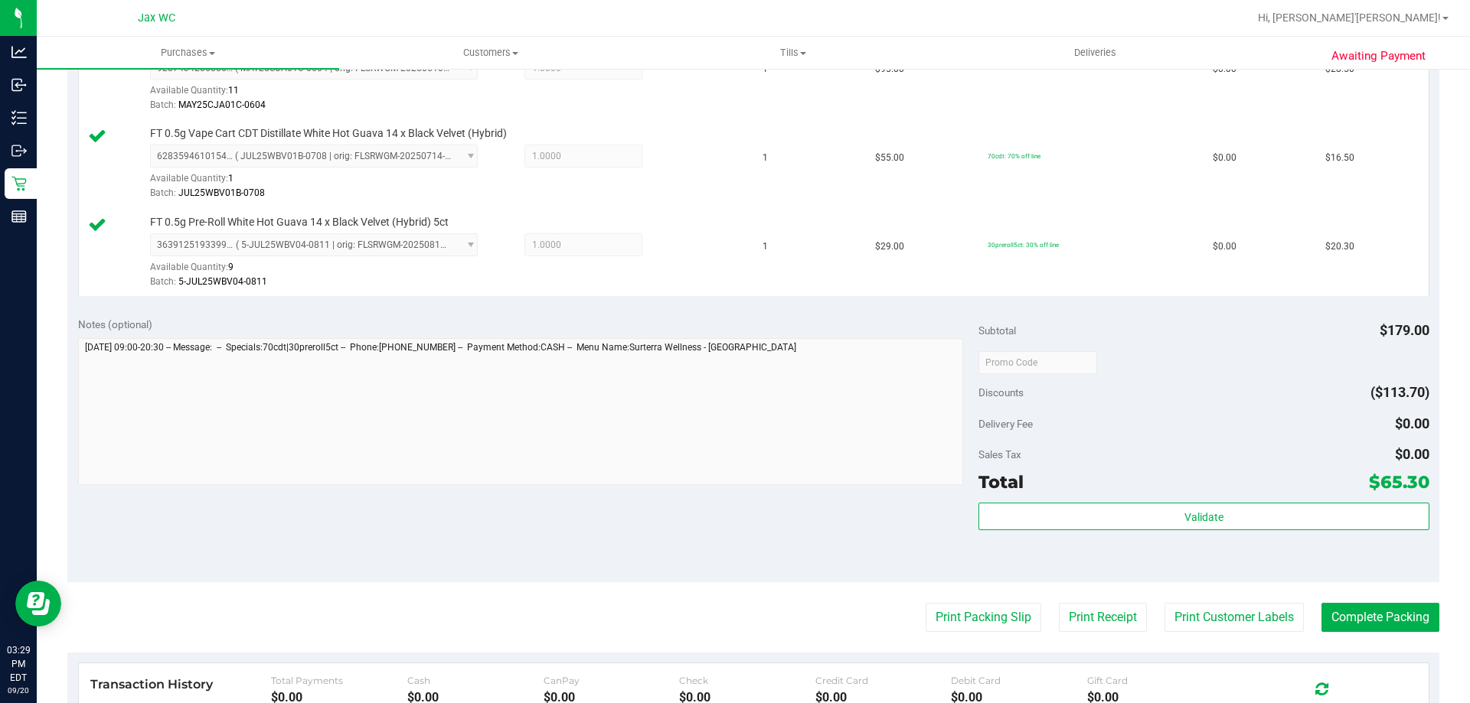
click at [1214, 538] on div "Validate" at bounding box center [1203, 537] width 450 height 69
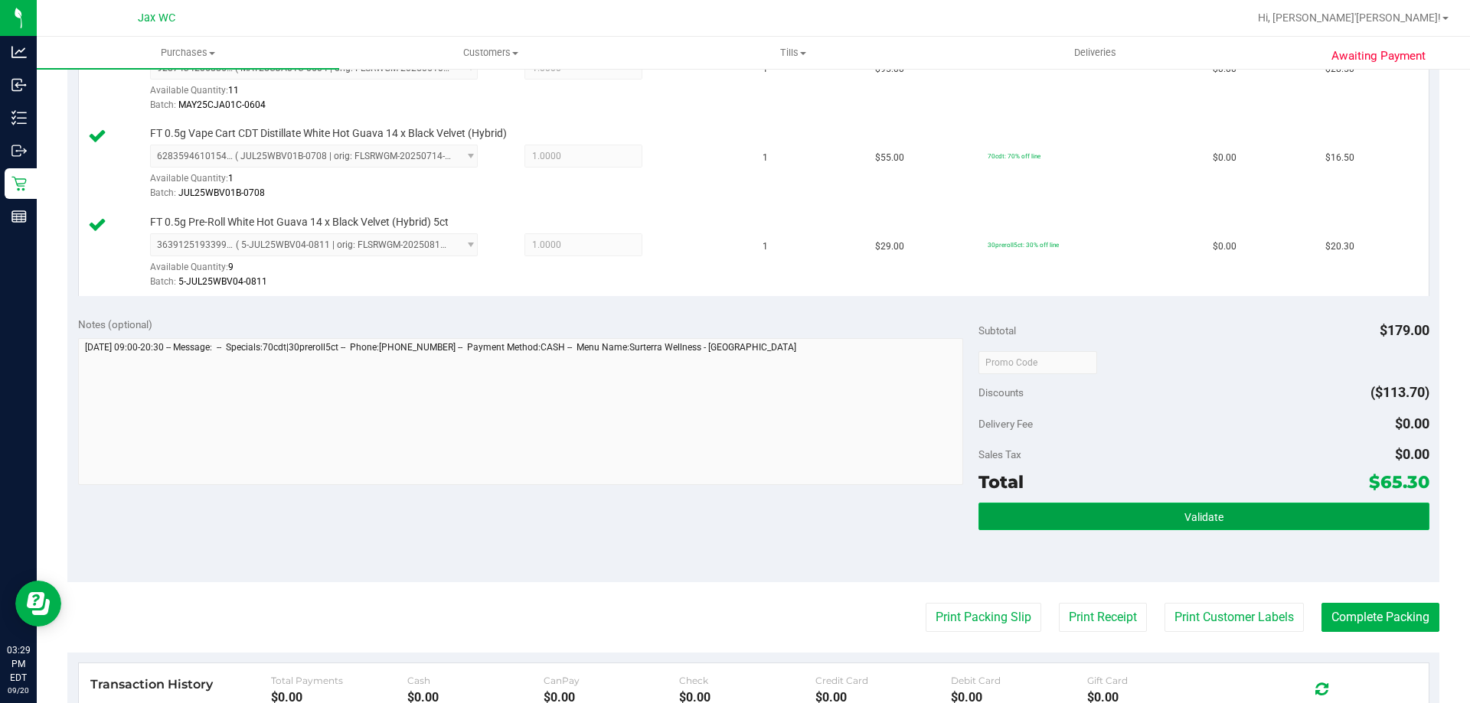
click at [1215, 508] on button "Validate" at bounding box center [1203, 517] width 450 height 28
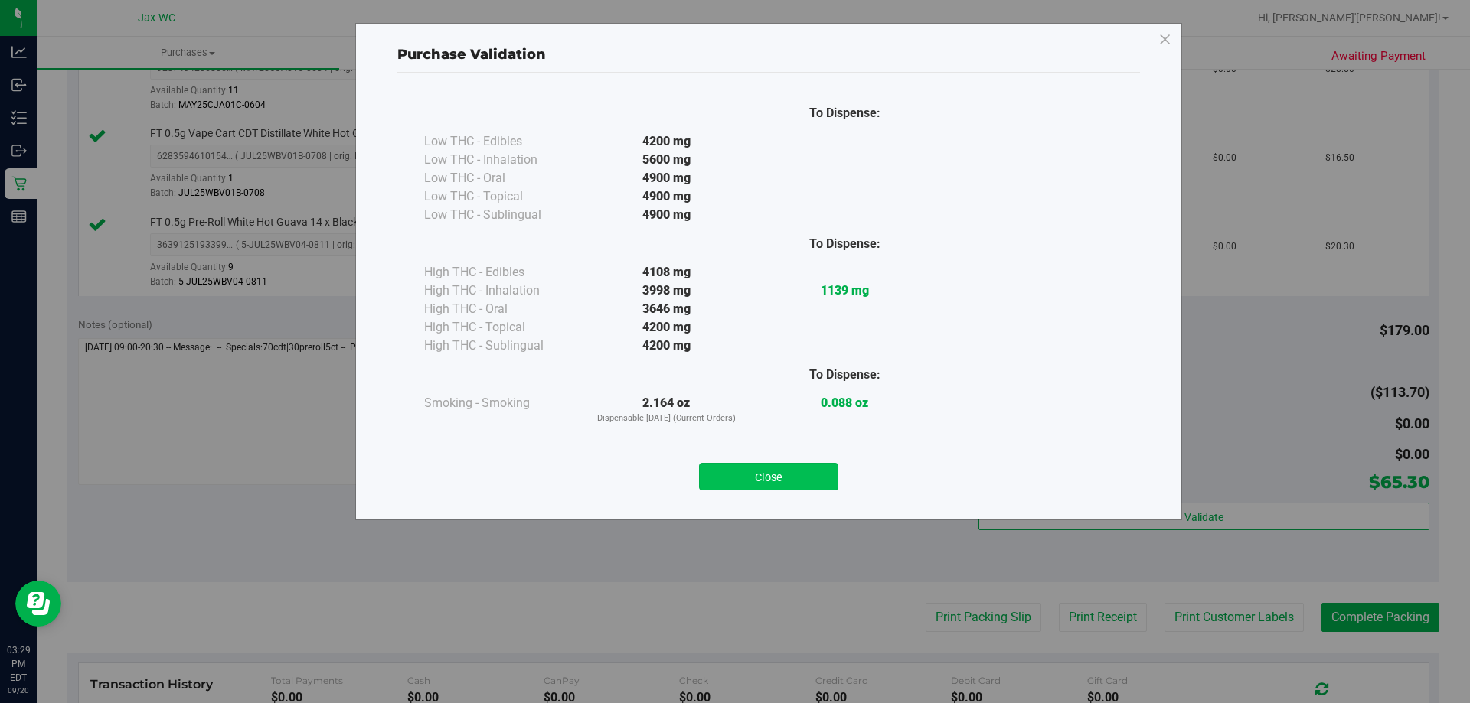
click at [741, 469] on button "Close" at bounding box center [768, 477] width 139 height 28
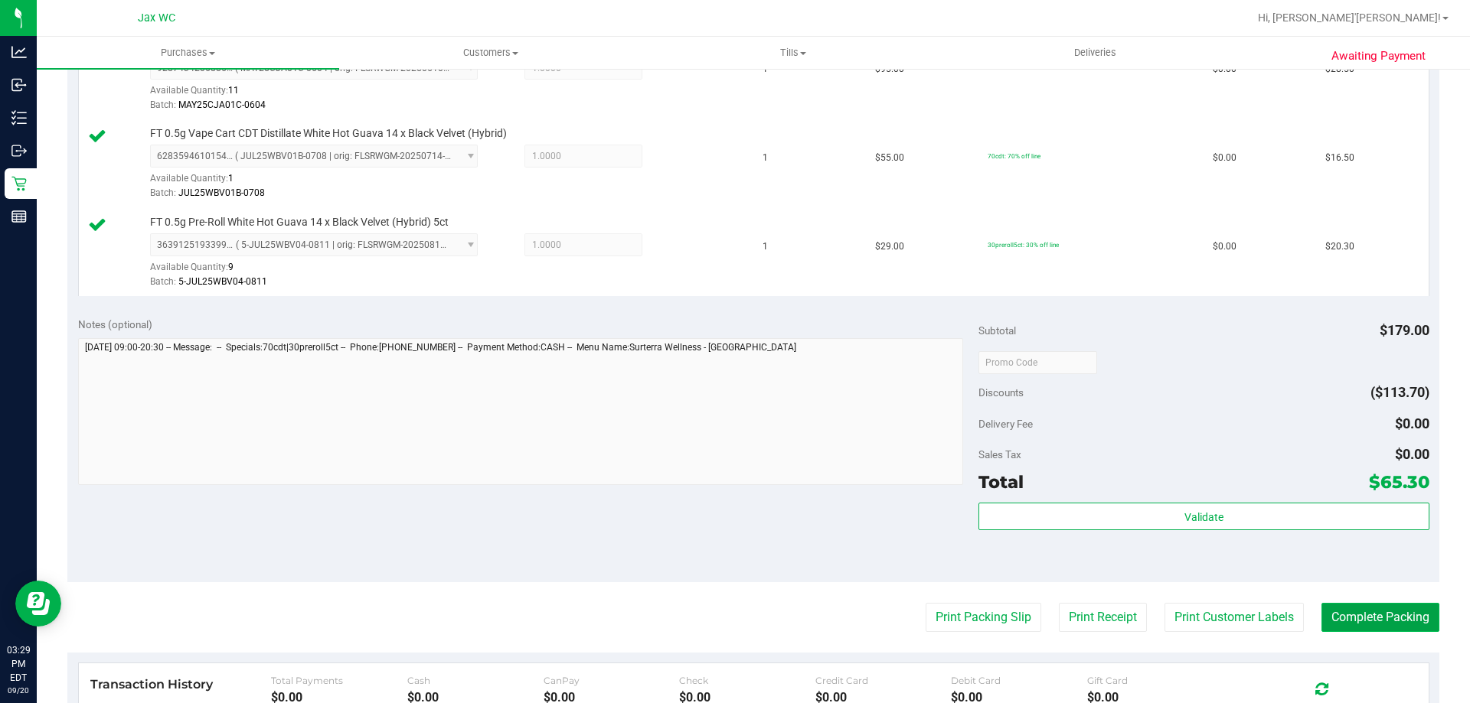
click at [1385, 615] on button "Complete Packing" at bounding box center [1380, 617] width 118 height 29
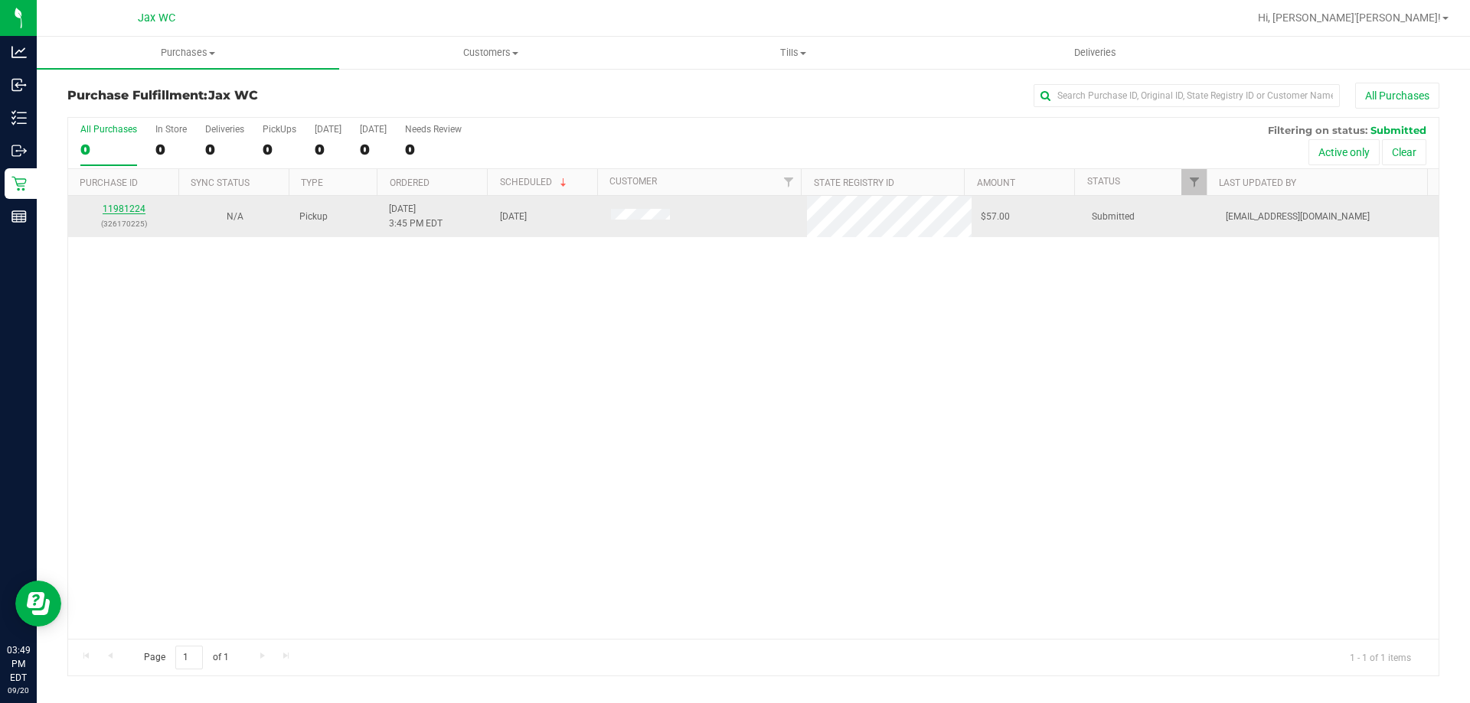
click at [132, 204] on link "11981224" at bounding box center [124, 209] width 43 height 11
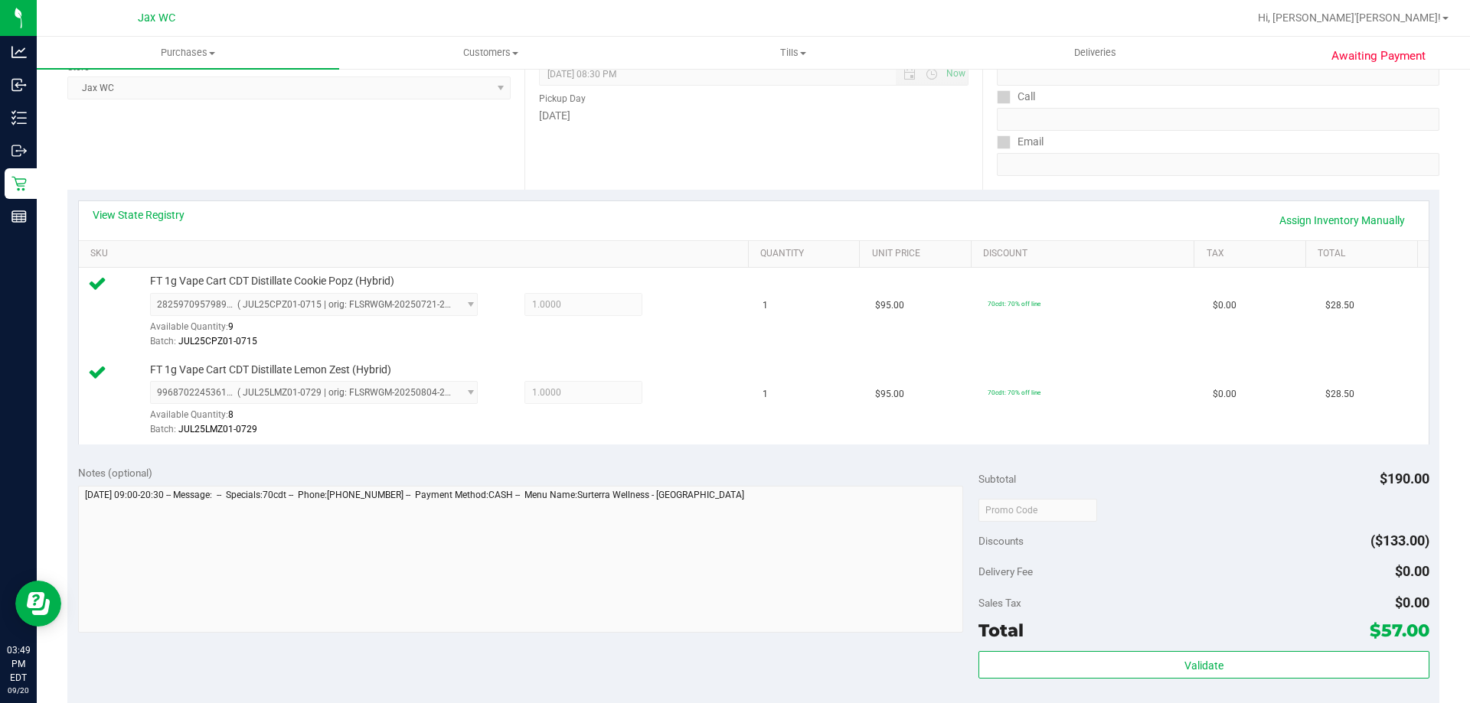
scroll to position [306, 0]
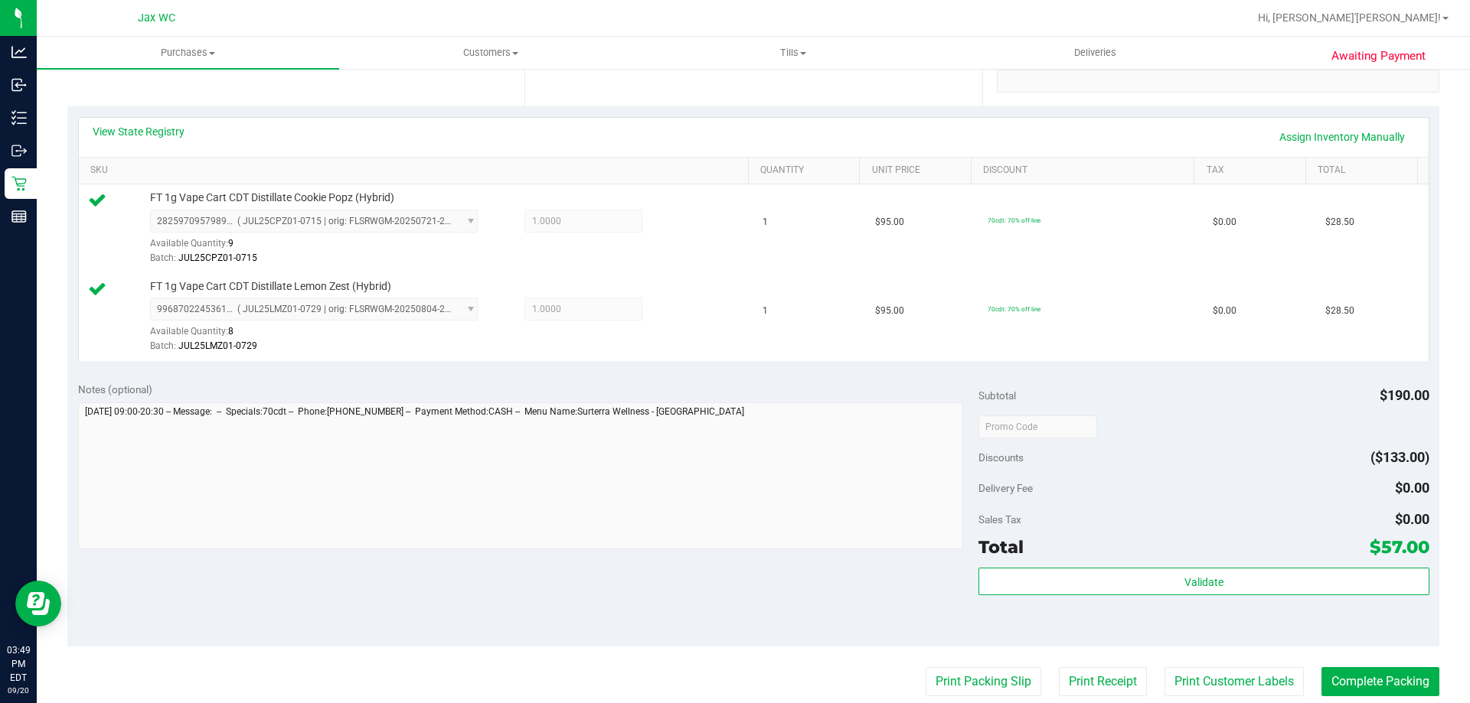
click at [1189, 551] on div "Total $57.00" at bounding box center [1203, 547] width 450 height 28
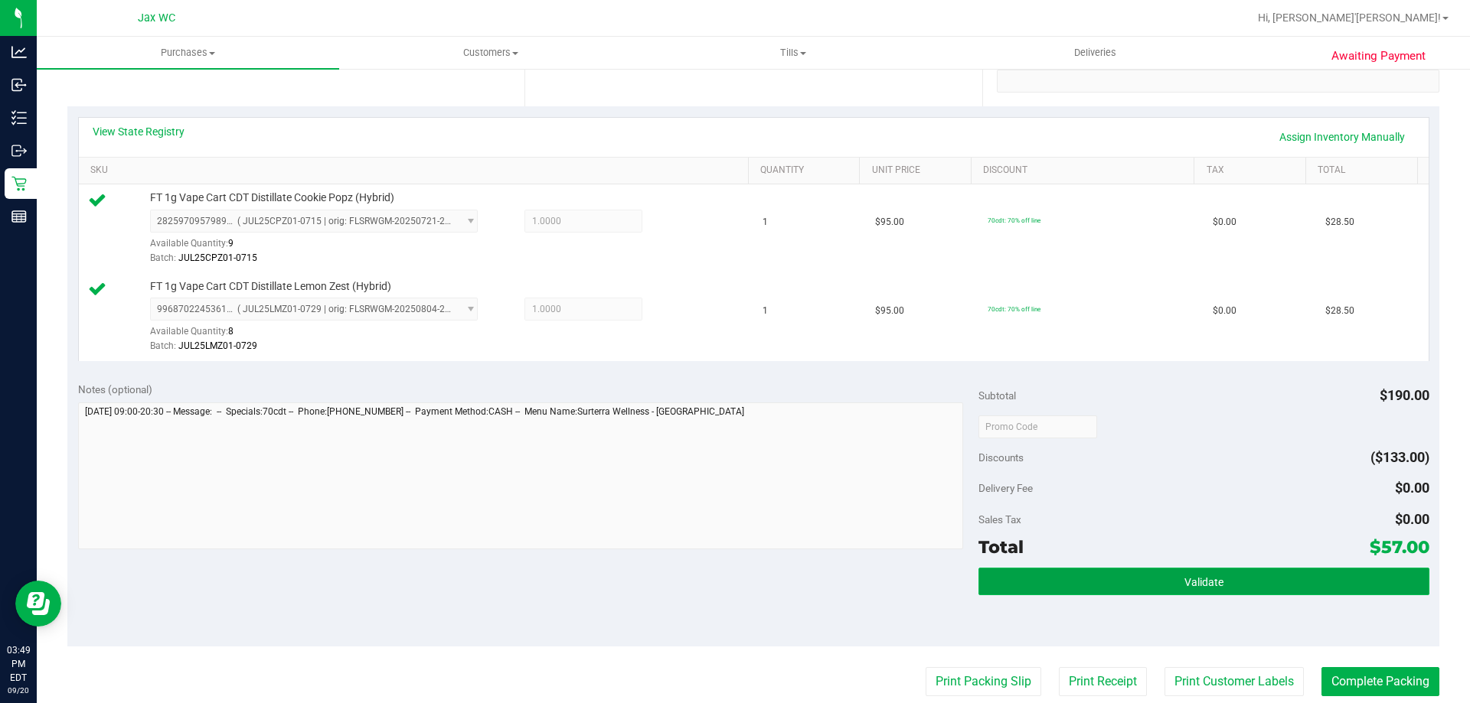
click at [1192, 569] on button "Validate" at bounding box center [1203, 582] width 450 height 28
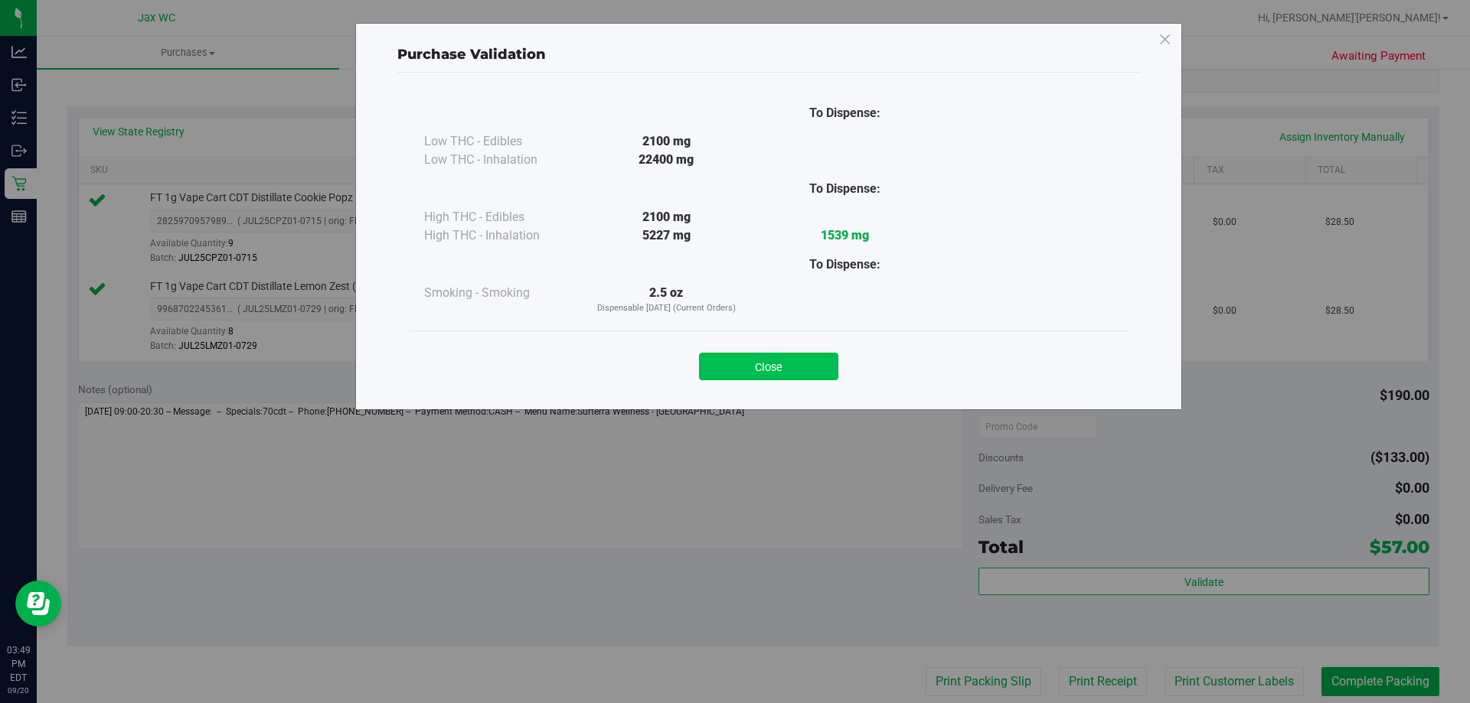
click at [801, 363] on button "Close" at bounding box center [768, 367] width 139 height 28
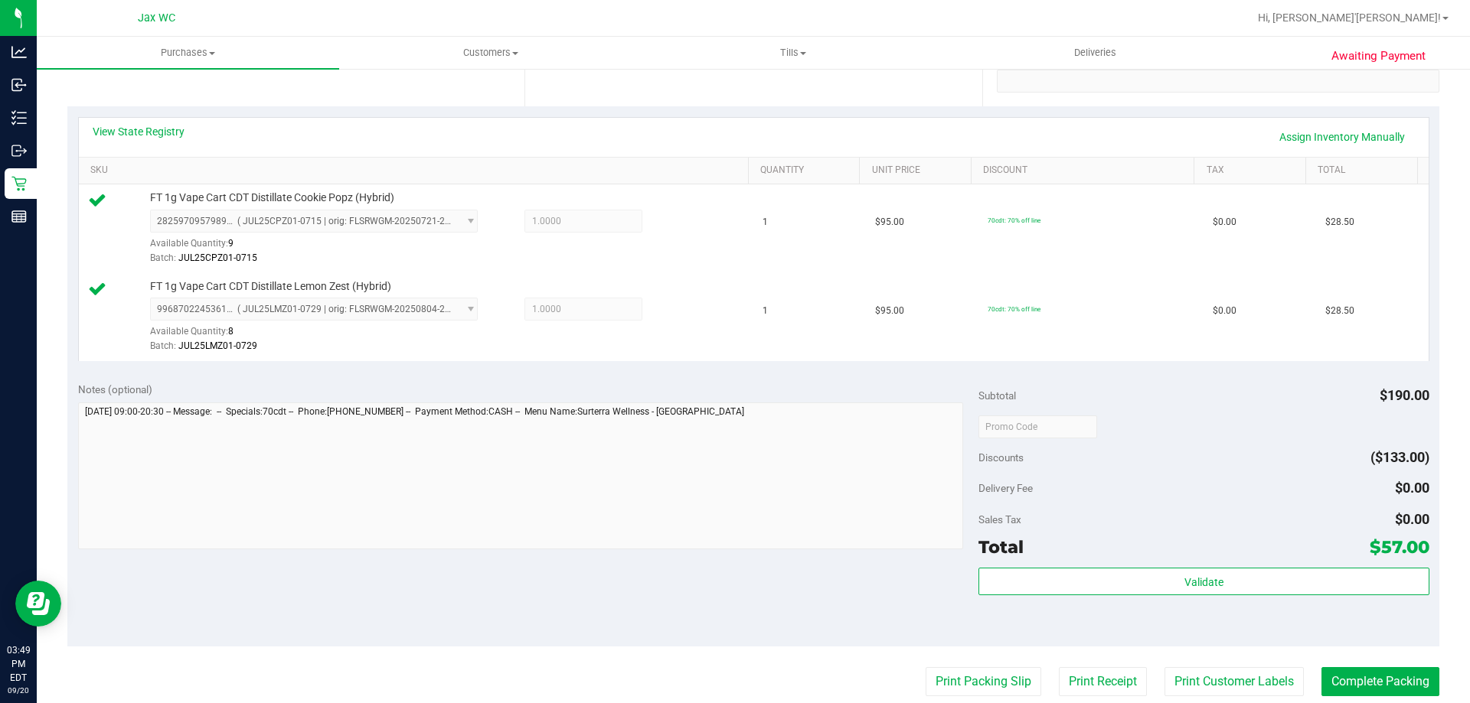
click at [961, 700] on purchase-details "Back Edit Purchase Cancel Purchase View Profile # 11981224 BioTrack ID: - Submi…" at bounding box center [753, 390] width 1372 height 1227
click at [961, 693] on button "Print Packing Slip" at bounding box center [983, 681] width 116 height 29
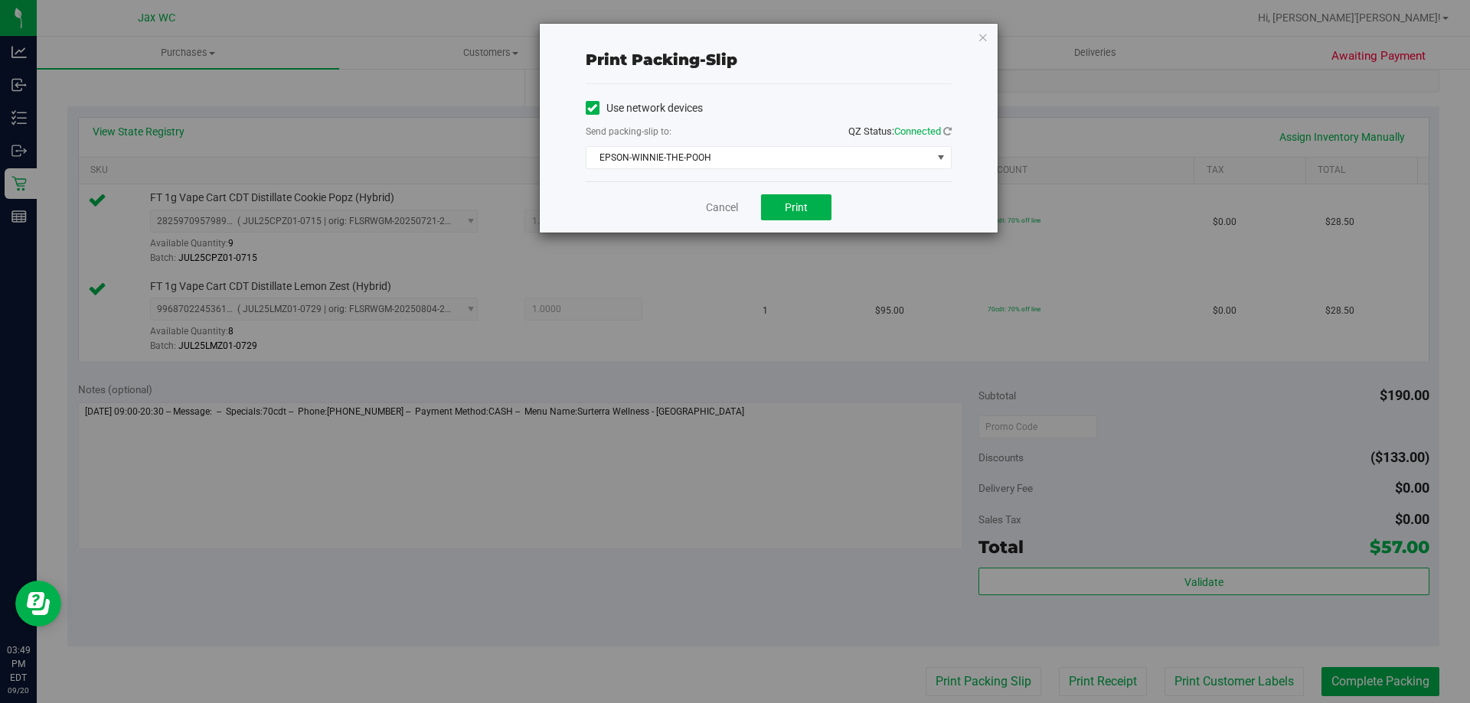
click at [804, 223] on div "Cancel Print" at bounding box center [769, 206] width 366 height 51
click at [802, 210] on span "Print" at bounding box center [796, 207] width 23 height 12
click at [980, 37] on icon "button" at bounding box center [982, 37] width 11 height 18
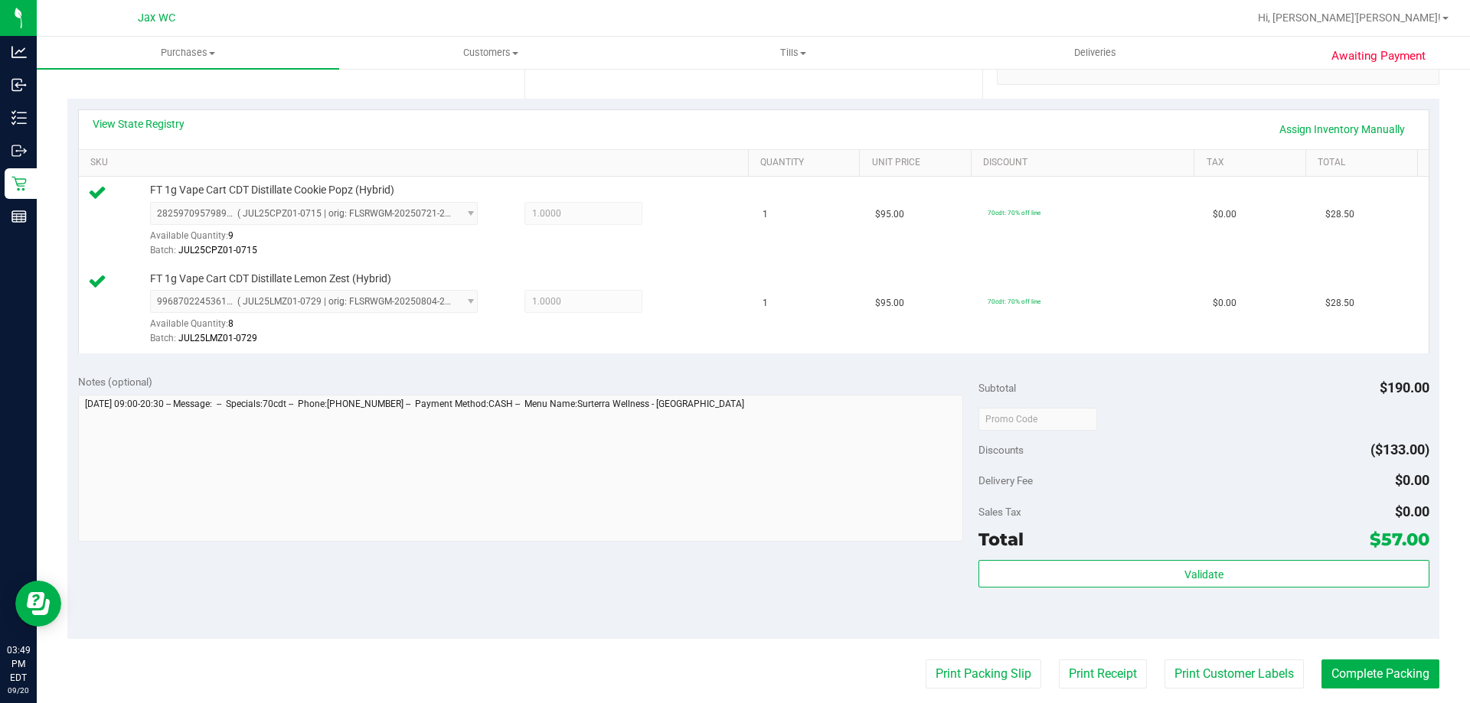
scroll to position [459, 0]
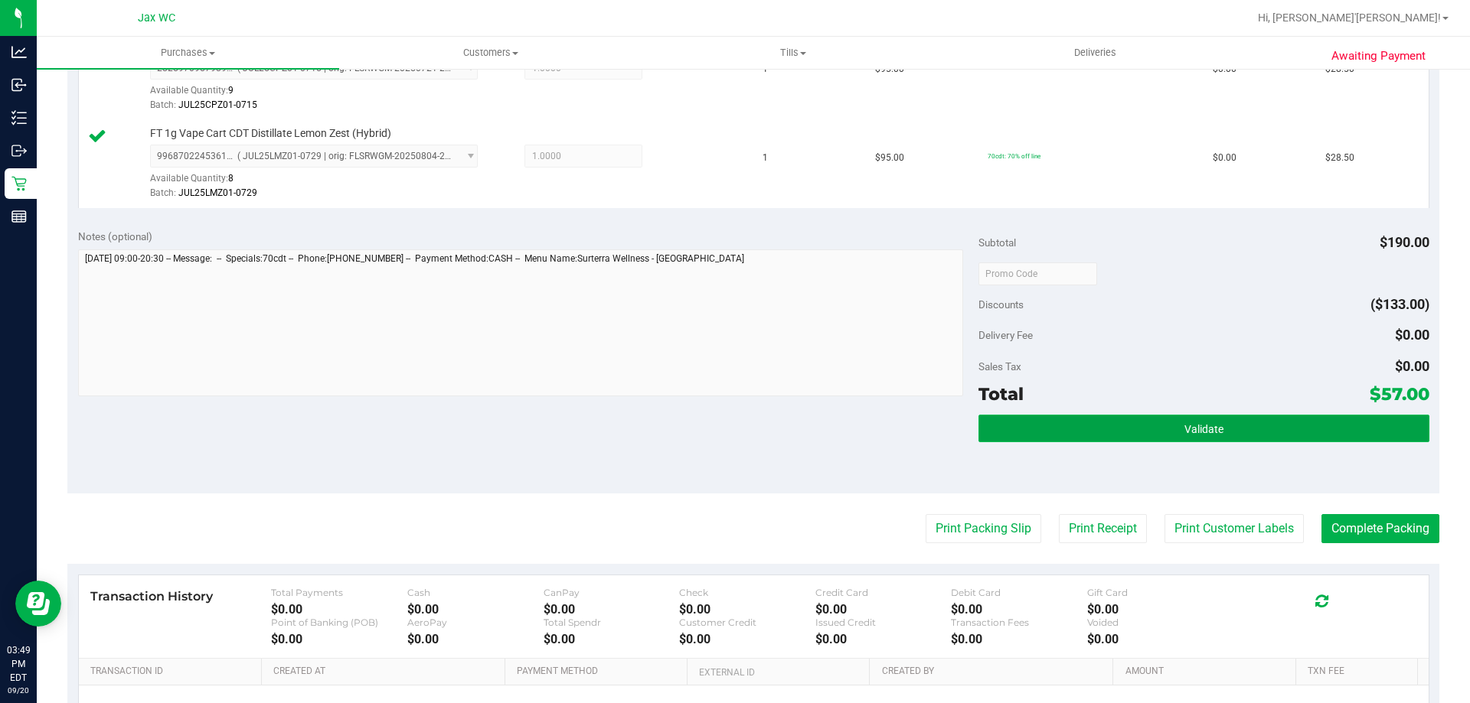
click at [1215, 422] on button "Validate" at bounding box center [1203, 429] width 450 height 28
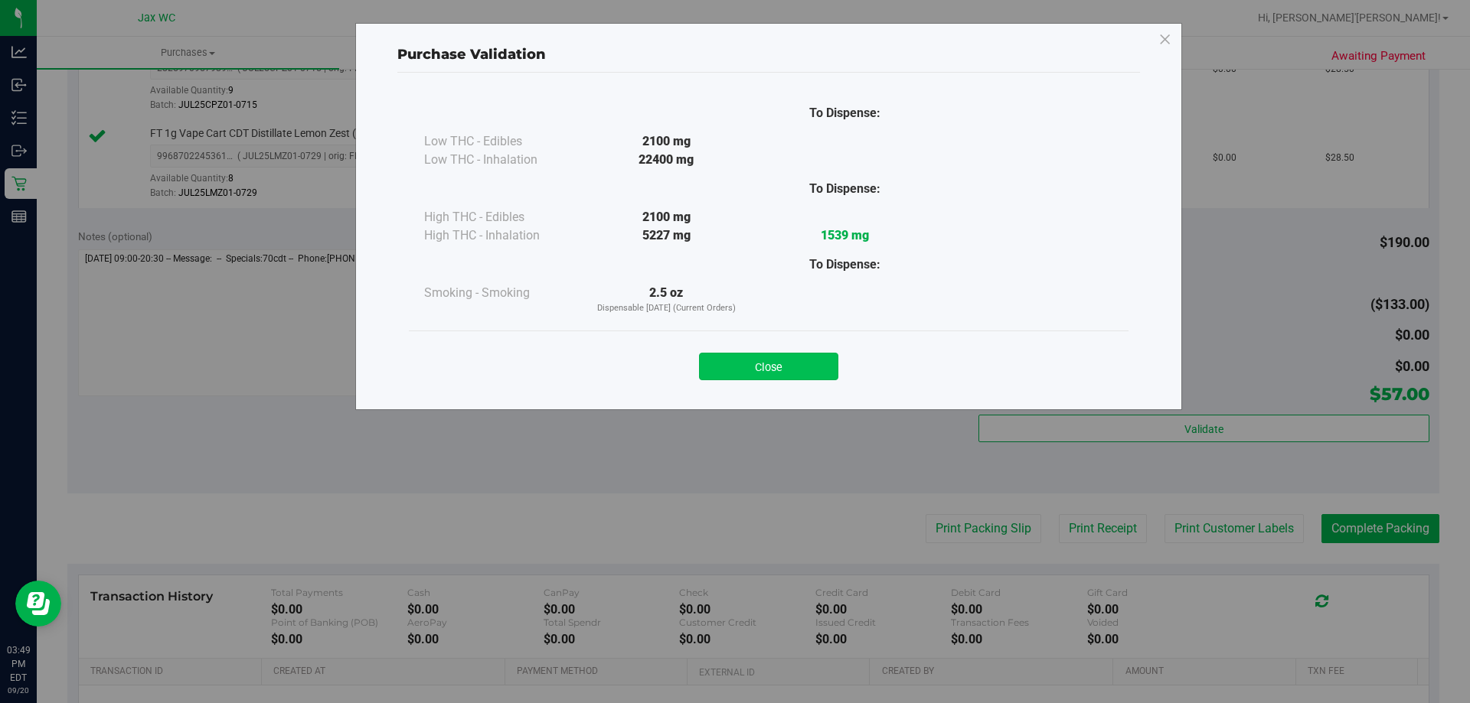
click at [811, 380] on button "Close" at bounding box center [768, 367] width 139 height 28
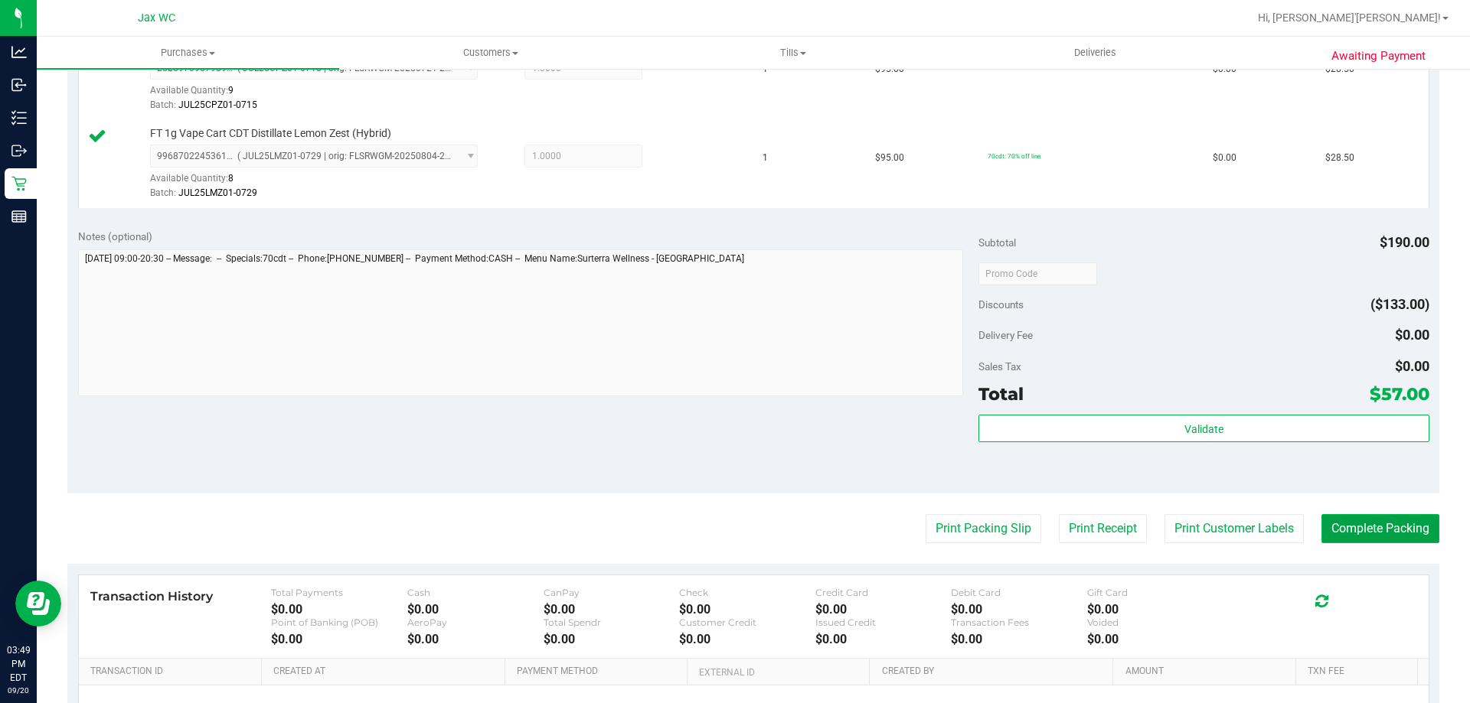
click at [1382, 535] on button "Complete Packing" at bounding box center [1380, 528] width 118 height 29
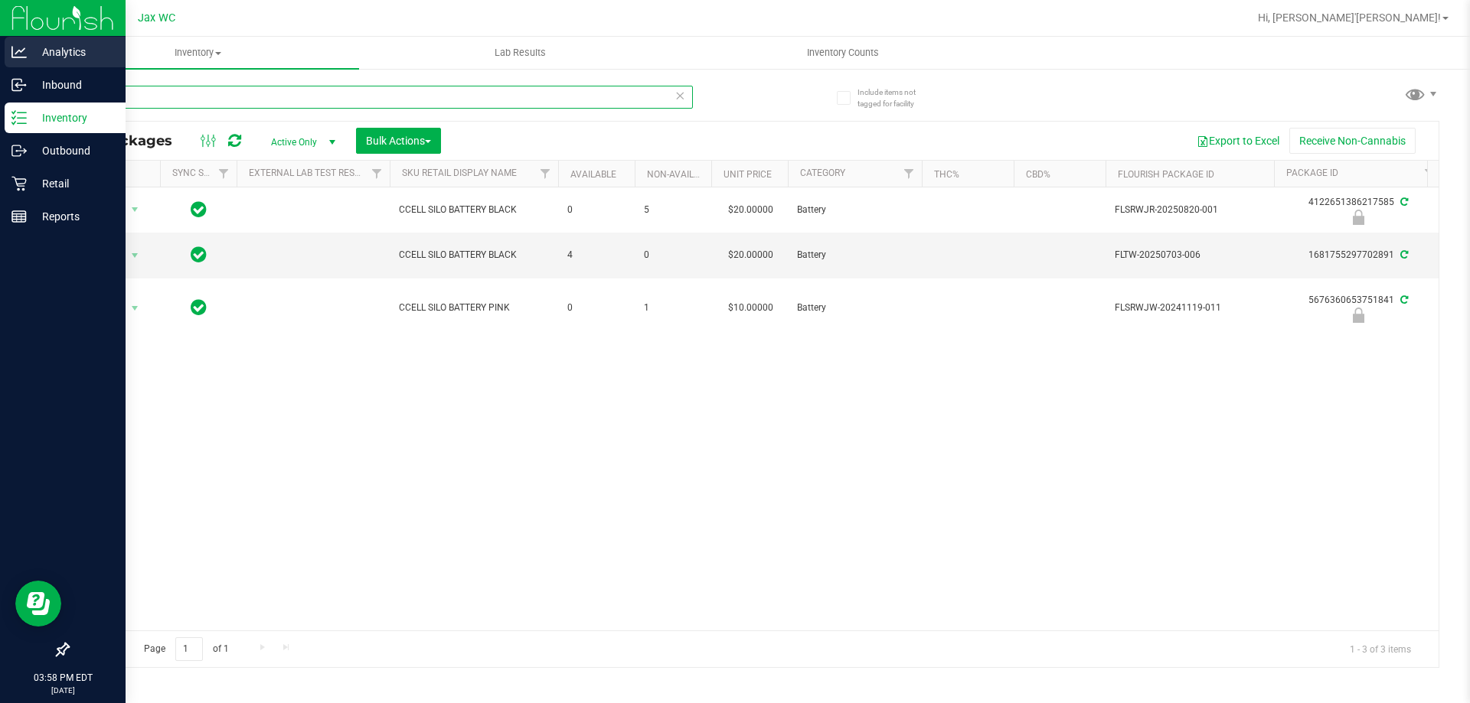
drag, startPoint x: 89, startPoint y: 90, endPoint x: 0, endPoint y: 68, distance: 91.5
click at [5, 67] on div "Analytics Inbound Inventory Outbound Retail Reports 03:58 PM EDT 09/20/2025 09/…" at bounding box center [735, 351] width 1470 height 703
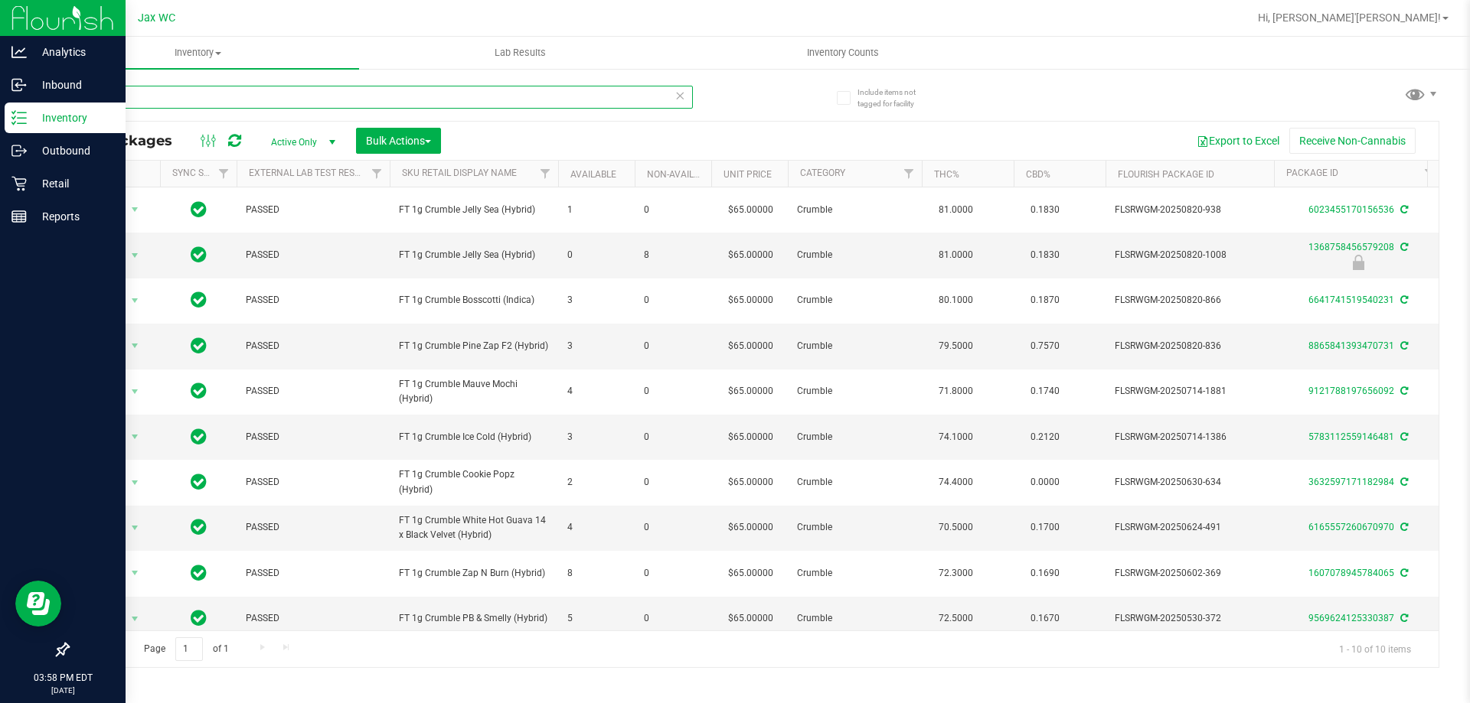
drag, startPoint x: 152, startPoint y: 99, endPoint x: 0, endPoint y: 110, distance: 152.0
click at [0, 110] on div "Analytics Inbound Inventory Outbound Retail Reports 03:58 PM EDT 09/20/2025 09/…" at bounding box center [735, 351] width 1470 height 703
type input "wbv"
